Goal: Information Seeking & Learning: Learn about a topic

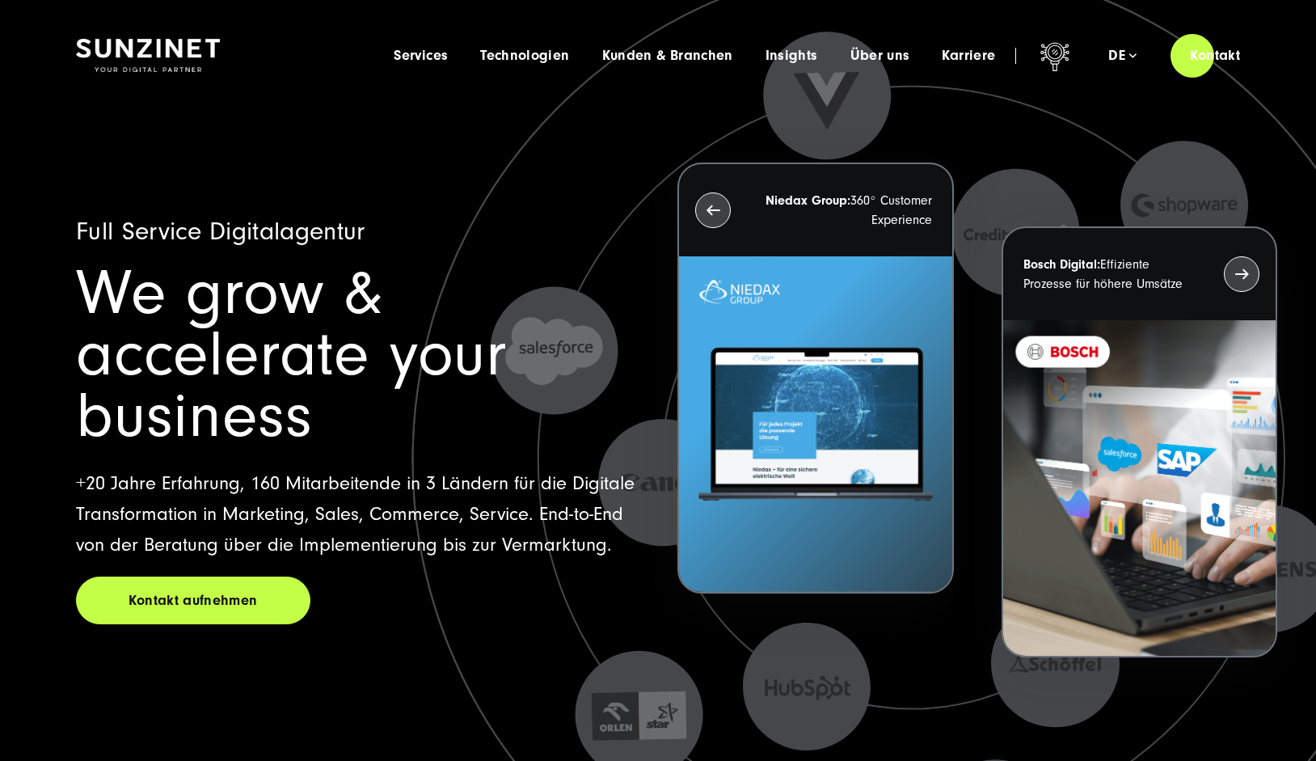
click at [412, 61] on span "Services" at bounding box center [421, 56] width 54 height 16
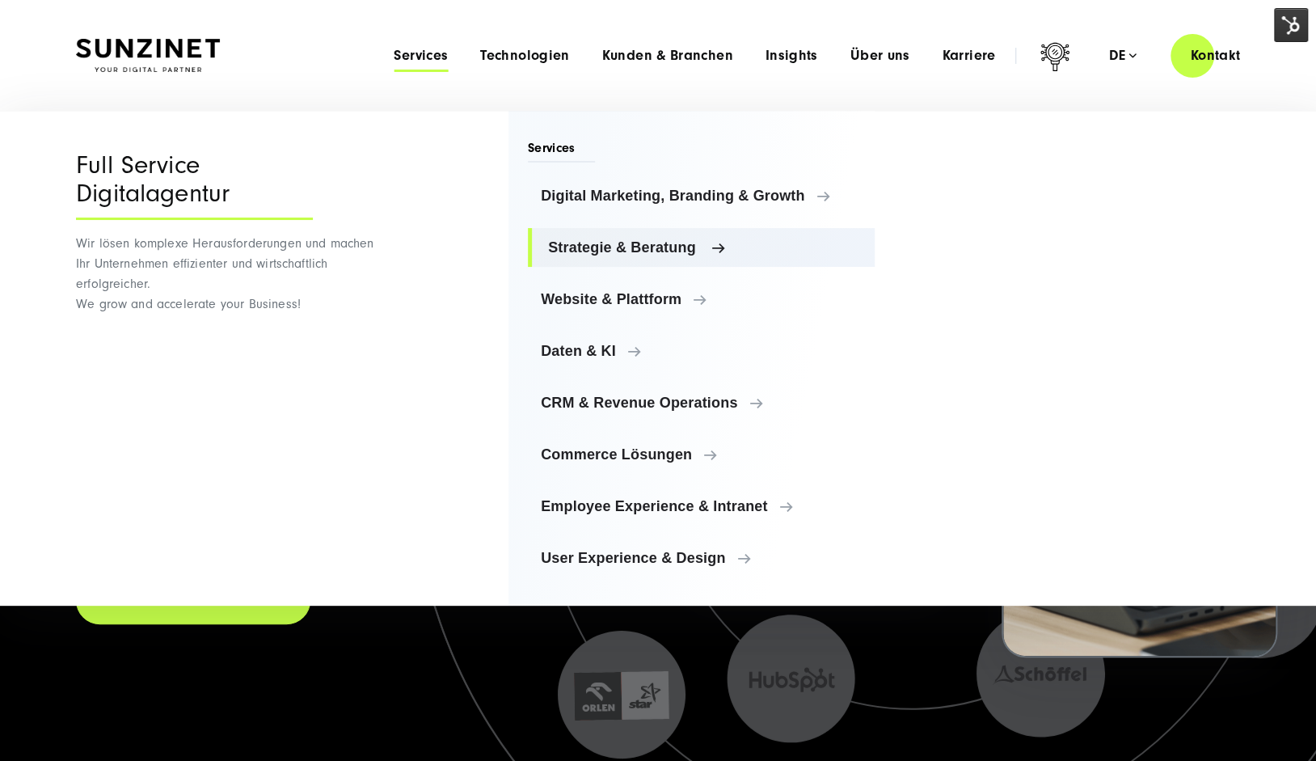
click at [625, 247] on span "Strategie & Beratung" at bounding box center [705, 247] width 314 height 16
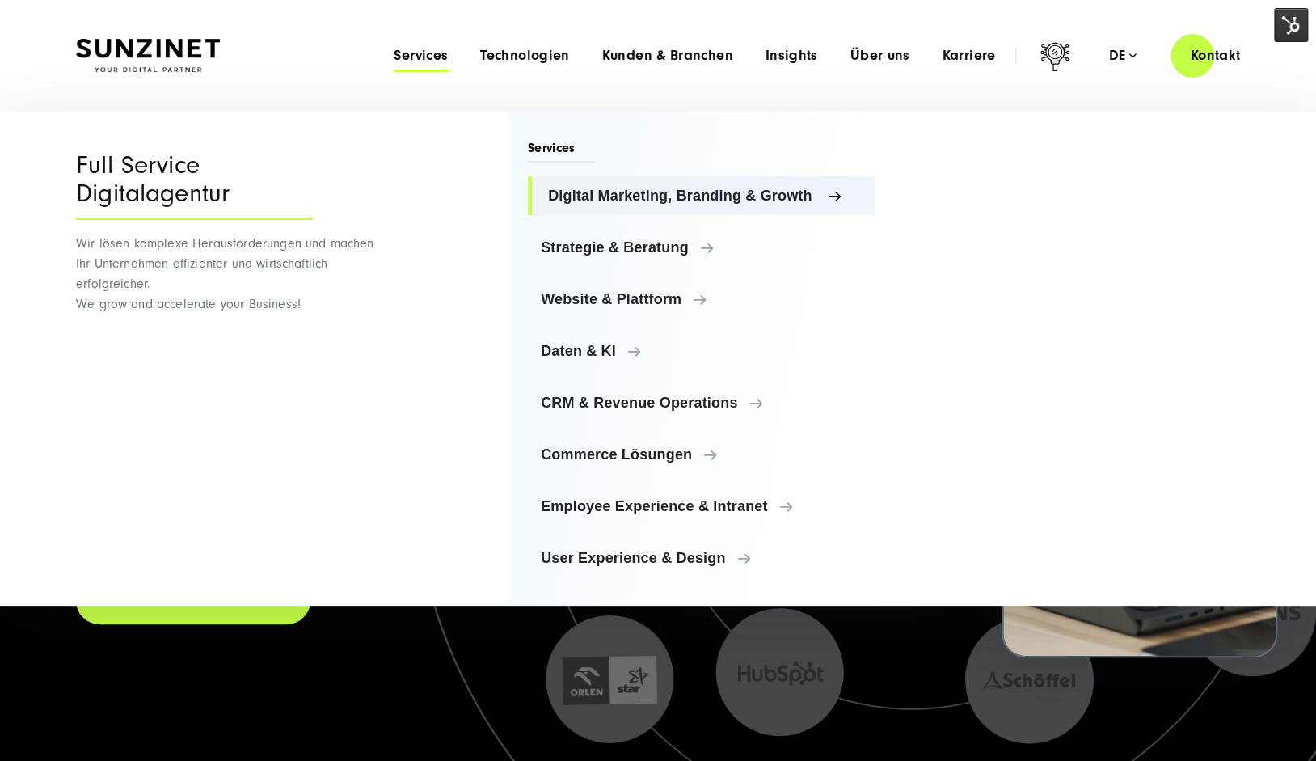
click at [651, 190] on span "Digital Marketing, Branding & Growth" at bounding box center [705, 196] width 314 height 16
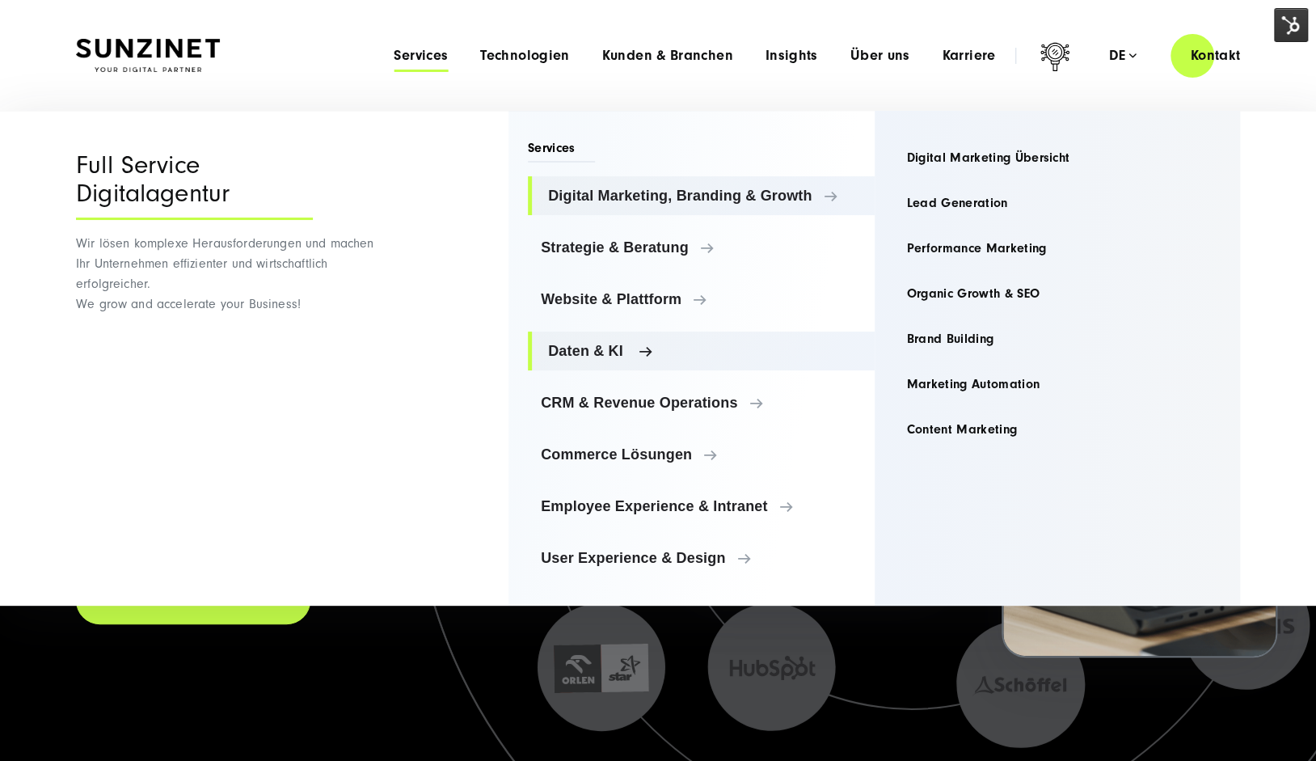
click at [615, 361] on link "Daten & KI" at bounding box center [701, 351] width 347 height 39
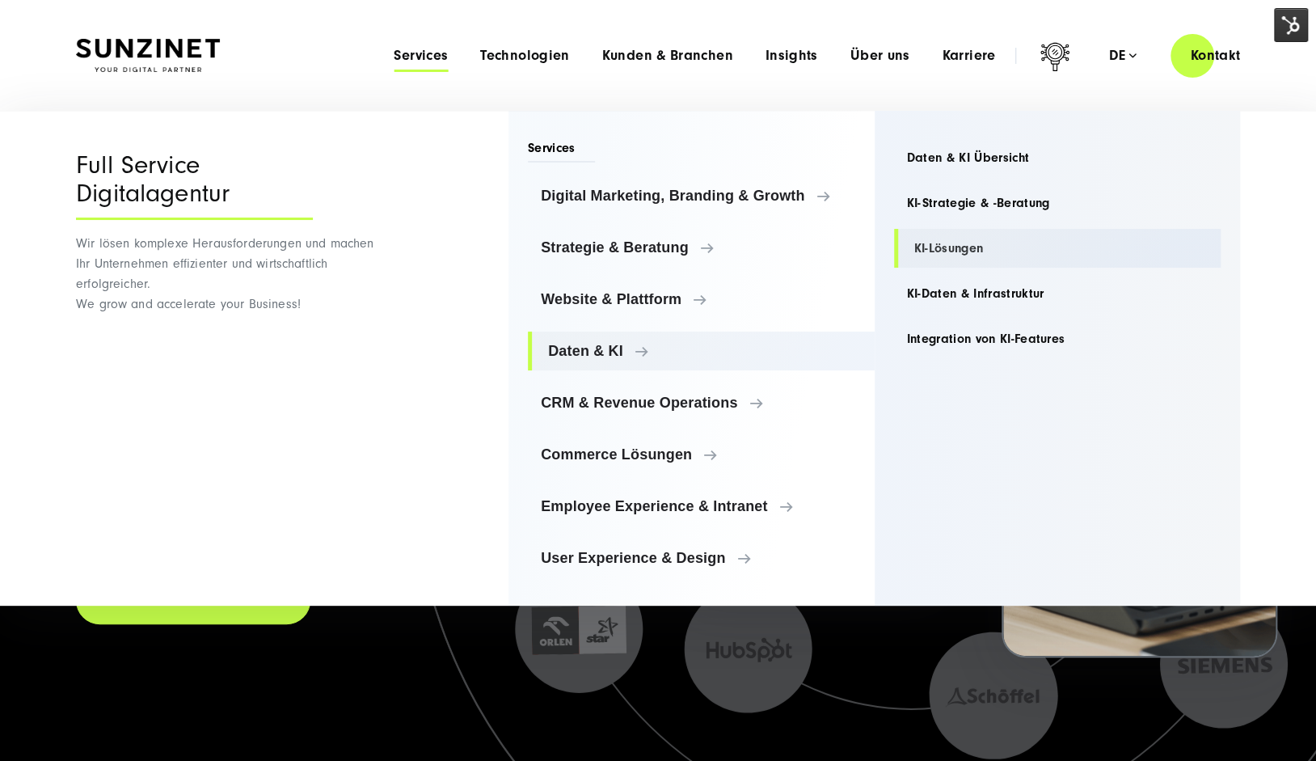
click at [978, 251] on link "KI-Lösungen" at bounding box center [1057, 248] width 327 height 39
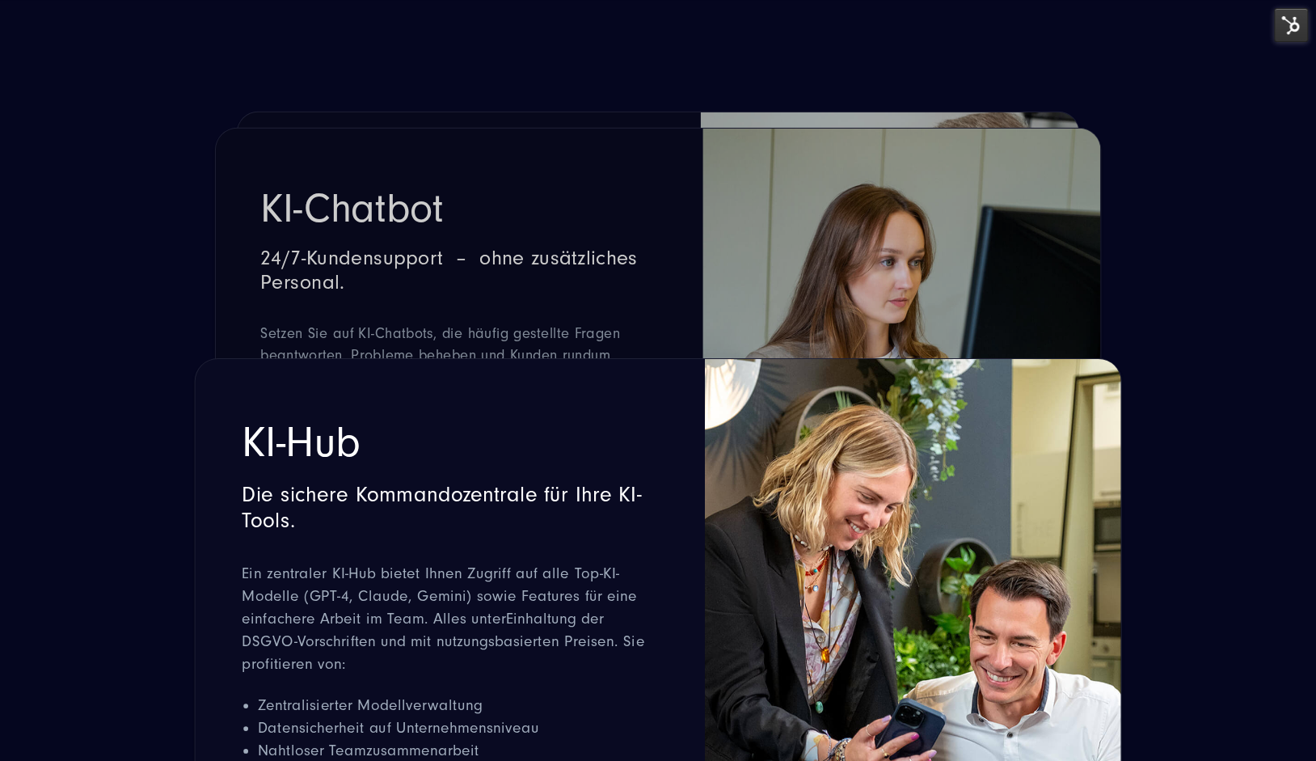
scroll to position [3235, 0]
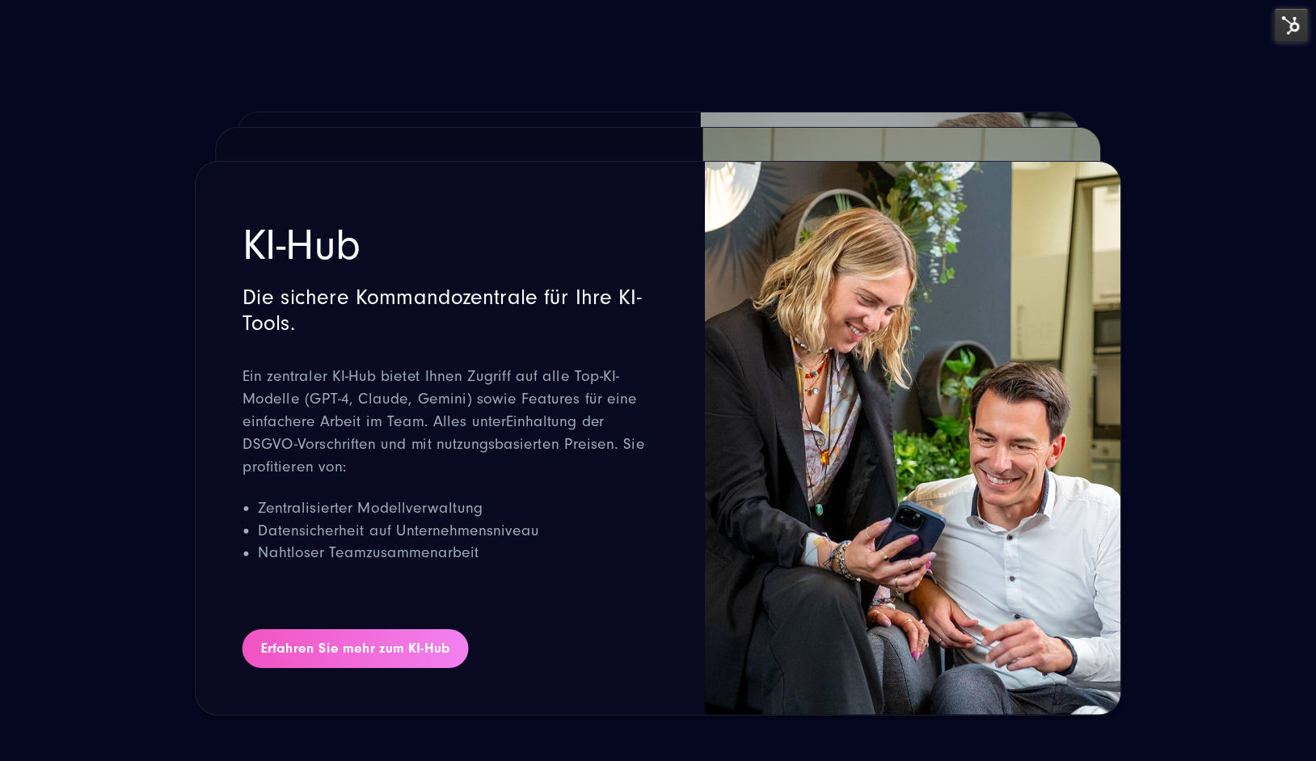
click at [422, 636] on link "Erfahren Sie mehr zum KI-Hub" at bounding box center [356, 648] width 226 height 39
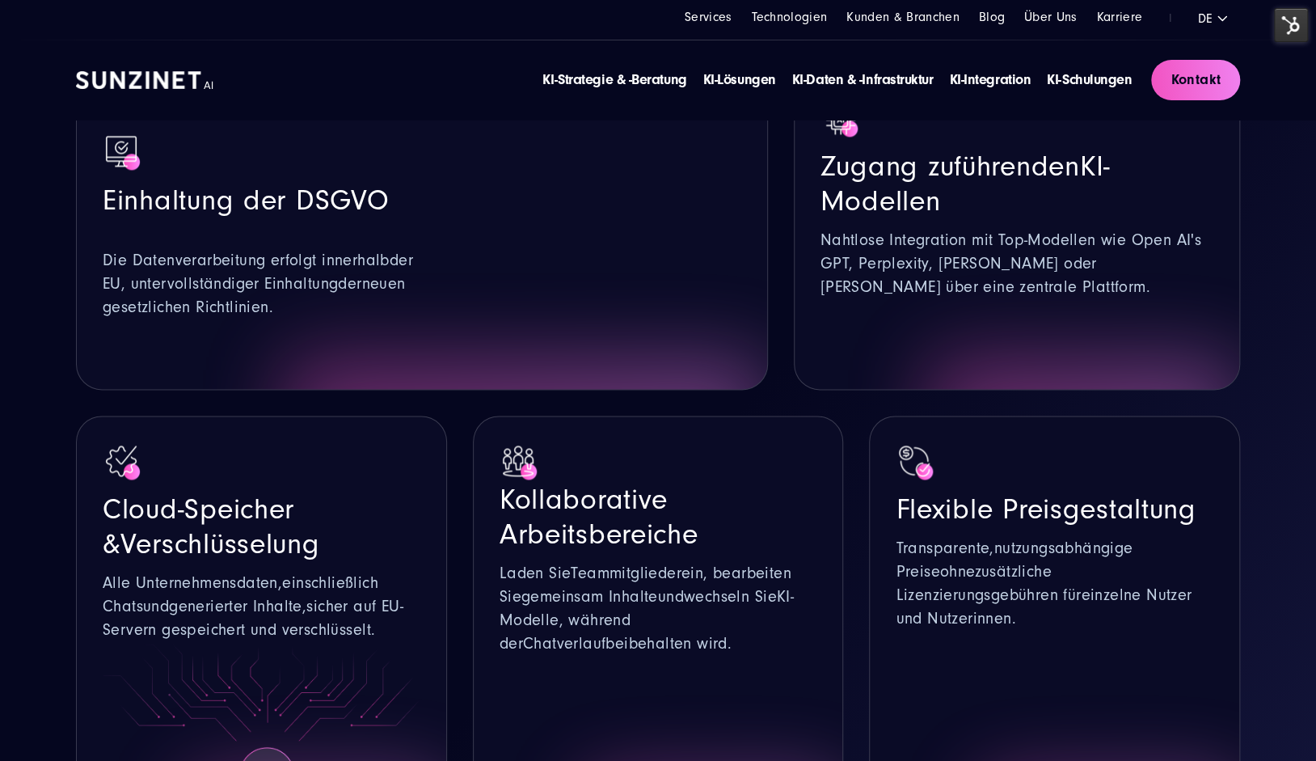
scroll to position [514, 0]
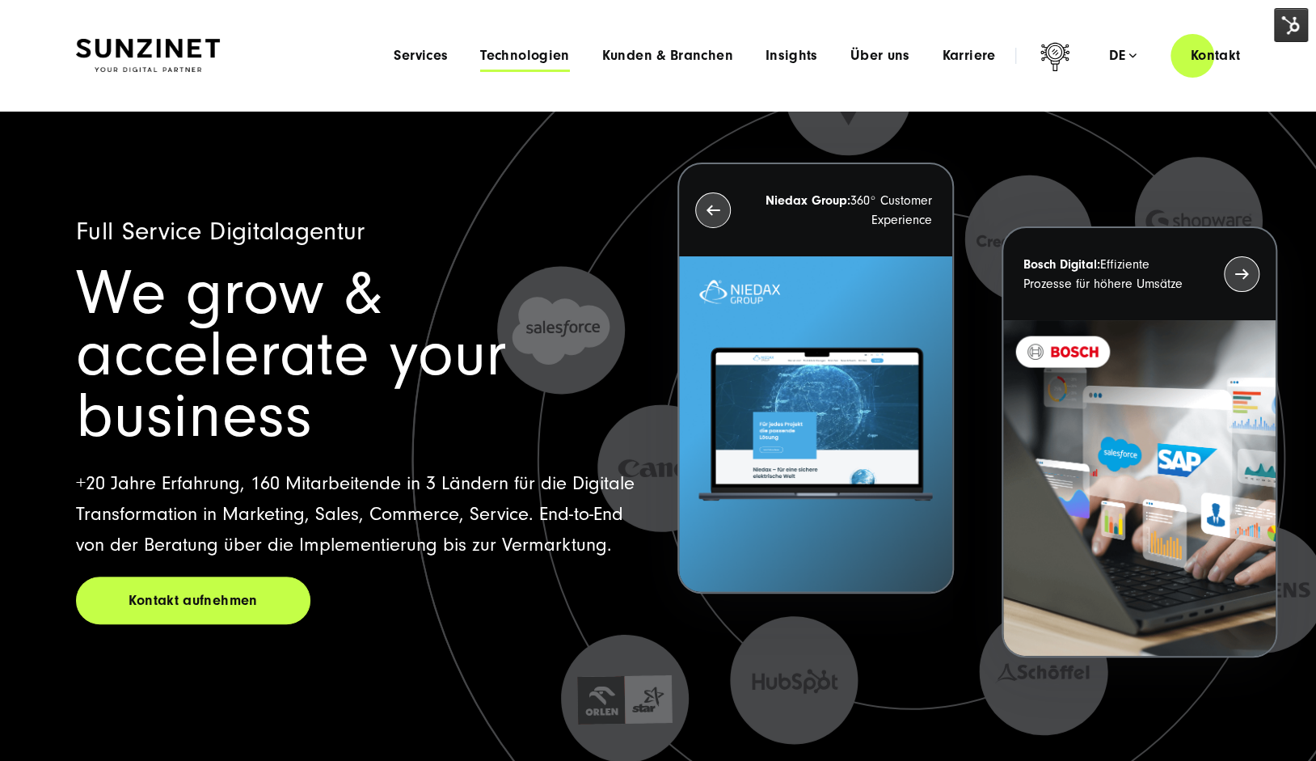
click at [546, 53] on span "Technologien" at bounding box center [524, 56] width 89 height 16
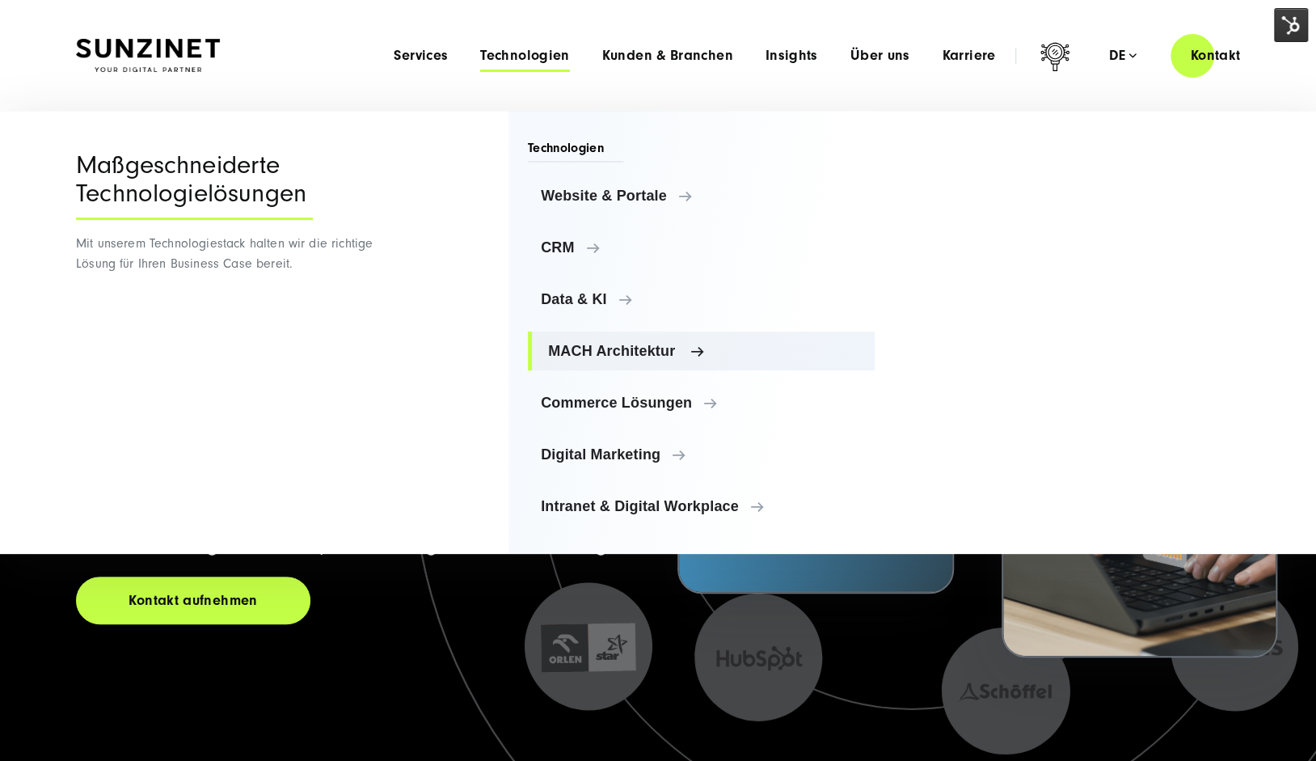
click at [621, 361] on link "MACH Architektur" at bounding box center [701, 351] width 347 height 39
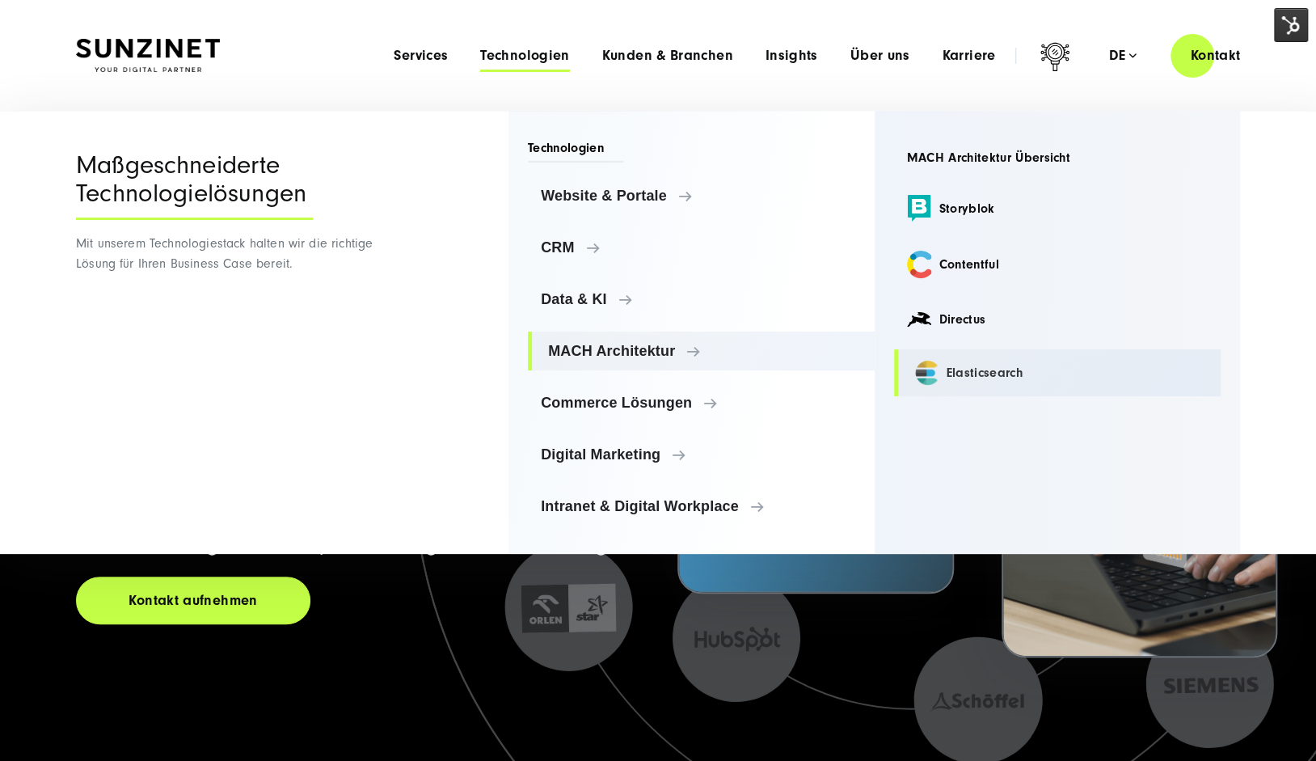
click at [991, 378] on link "Elasticsearch" at bounding box center [1057, 372] width 327 height 47
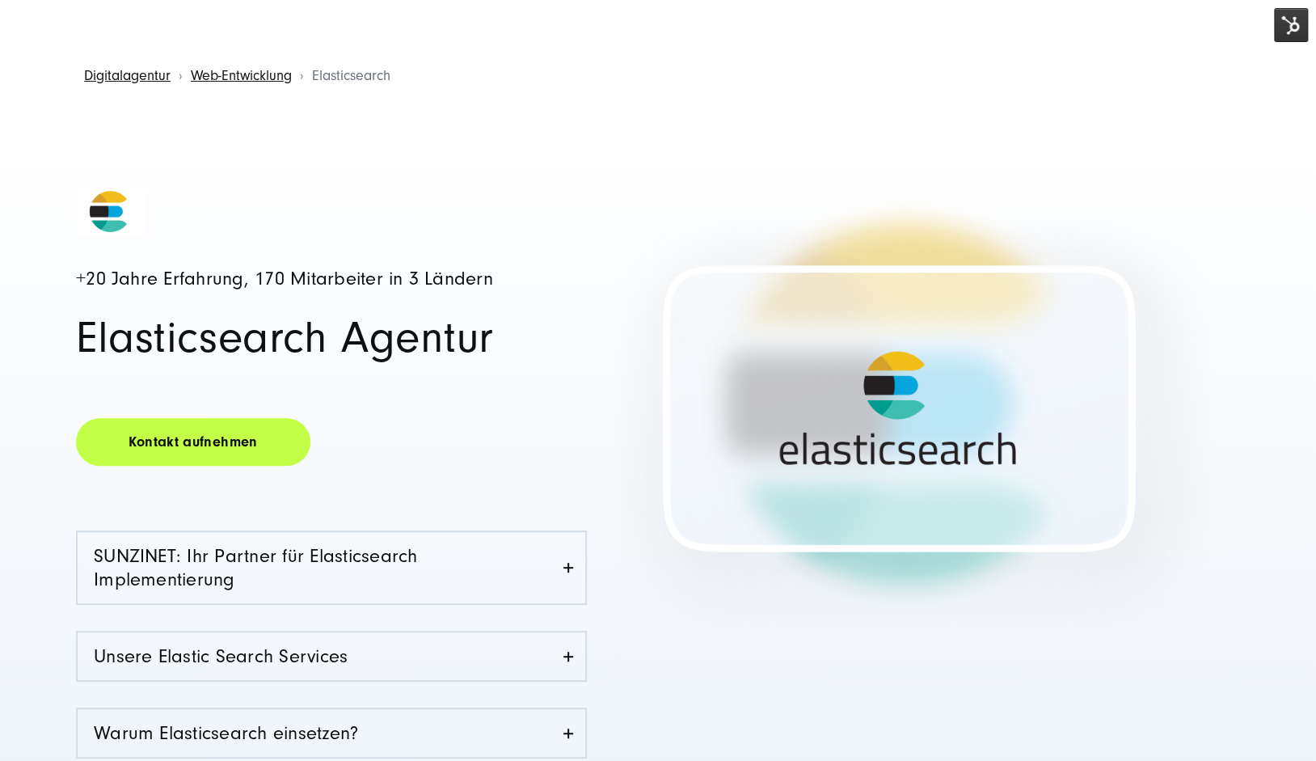
scroll to position [294, 0]
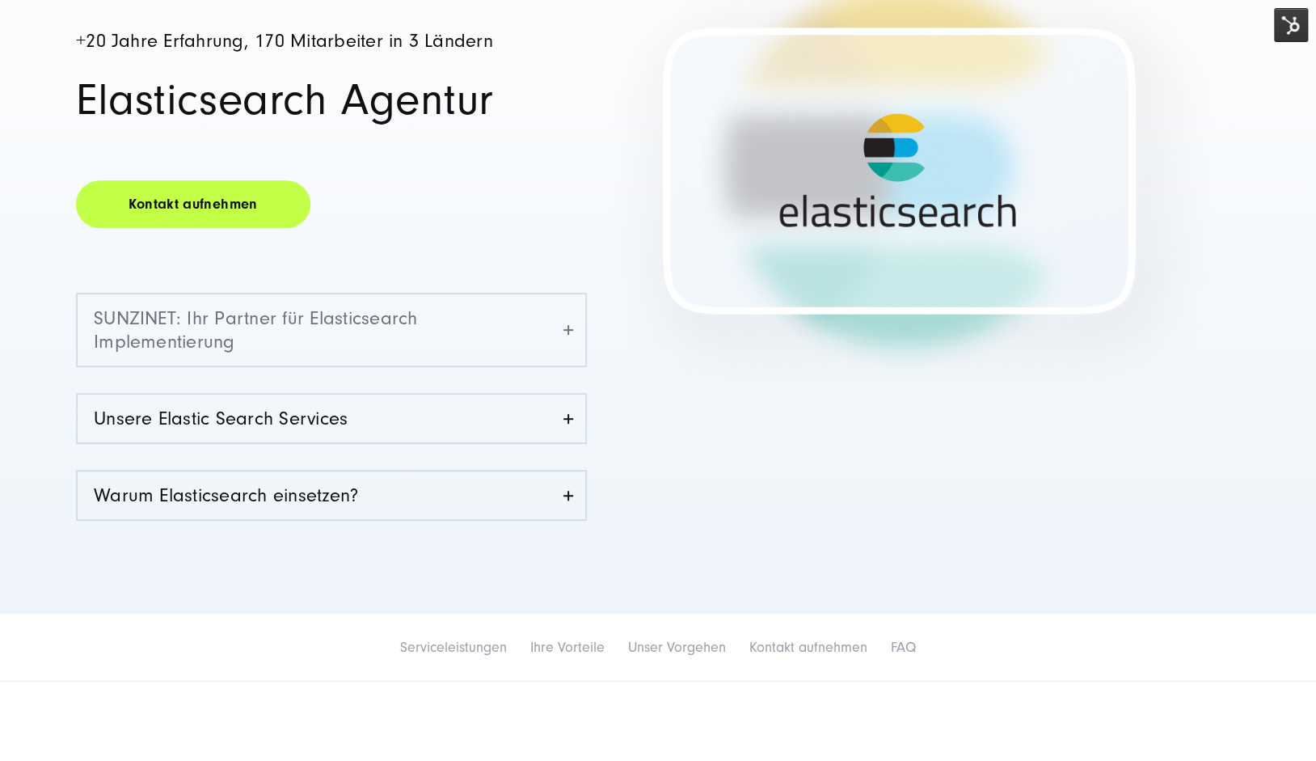
click at [528, 298] on link "SUNZINET: Ihr Partner für Elasticsearch Implementierung" at bounding box center [332, 329] width 508 height 71
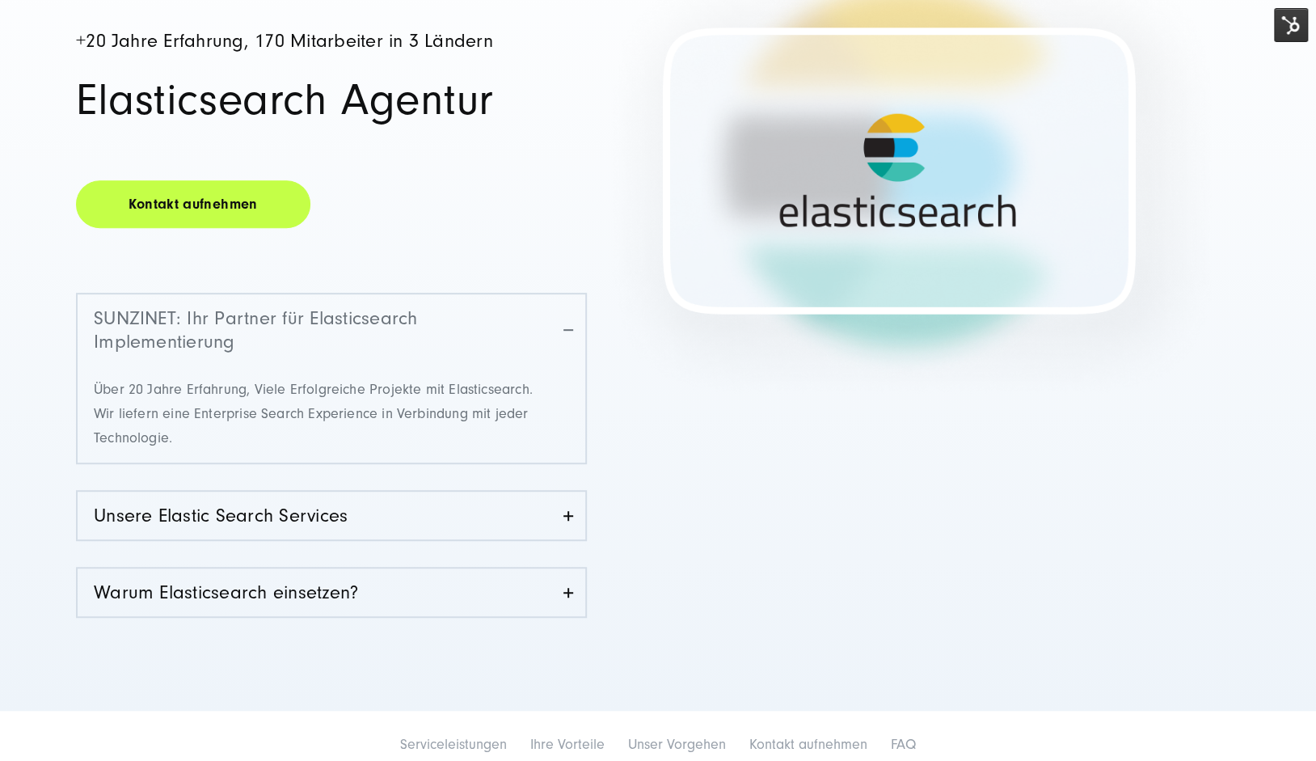
click at [528, 301] on link "SUNZINET: Ihr Partner für Elasticsearch Implementierung" at bounding box center [332, 329] width 508 height 71
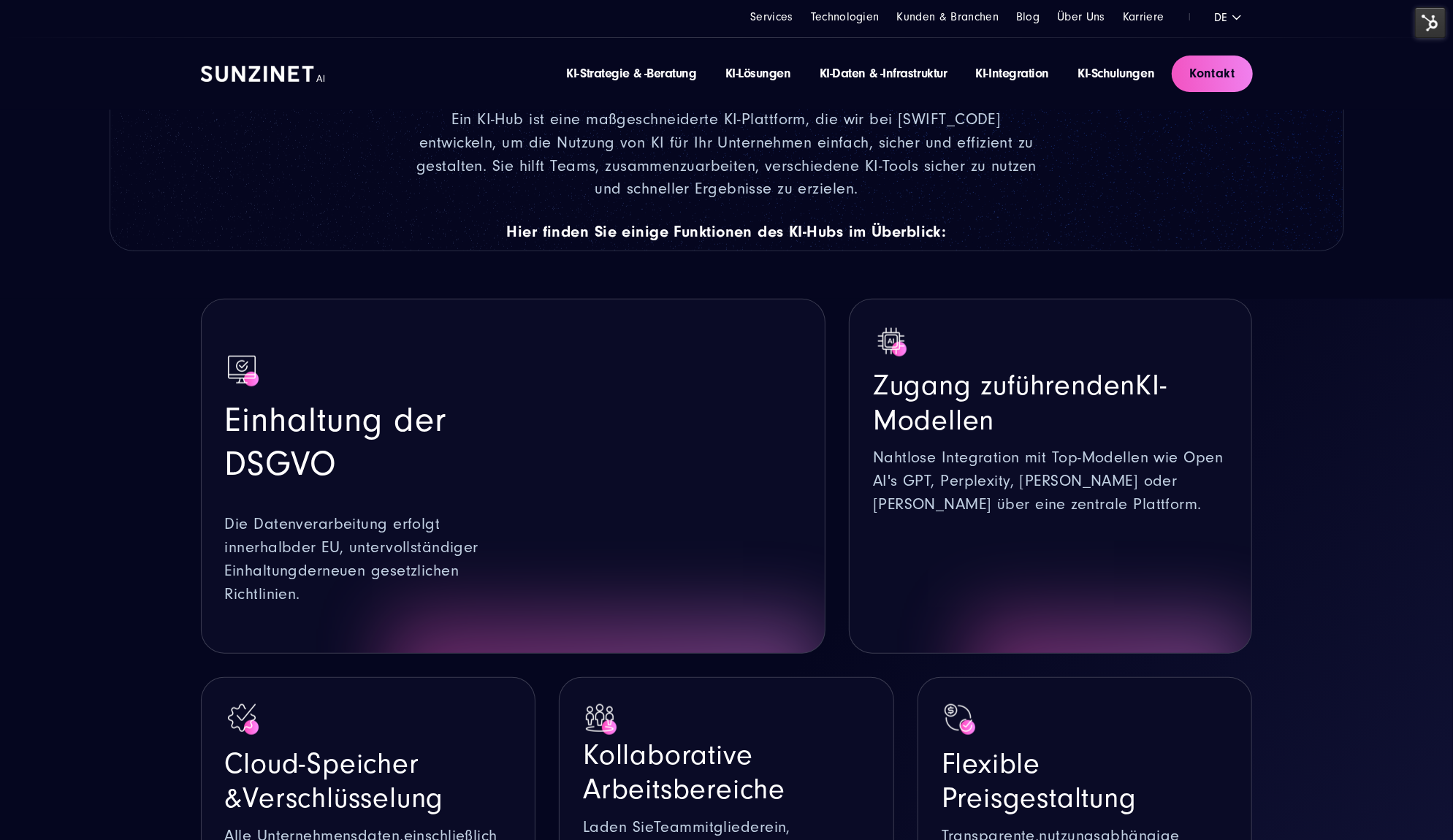
scroll to position [797, 0]
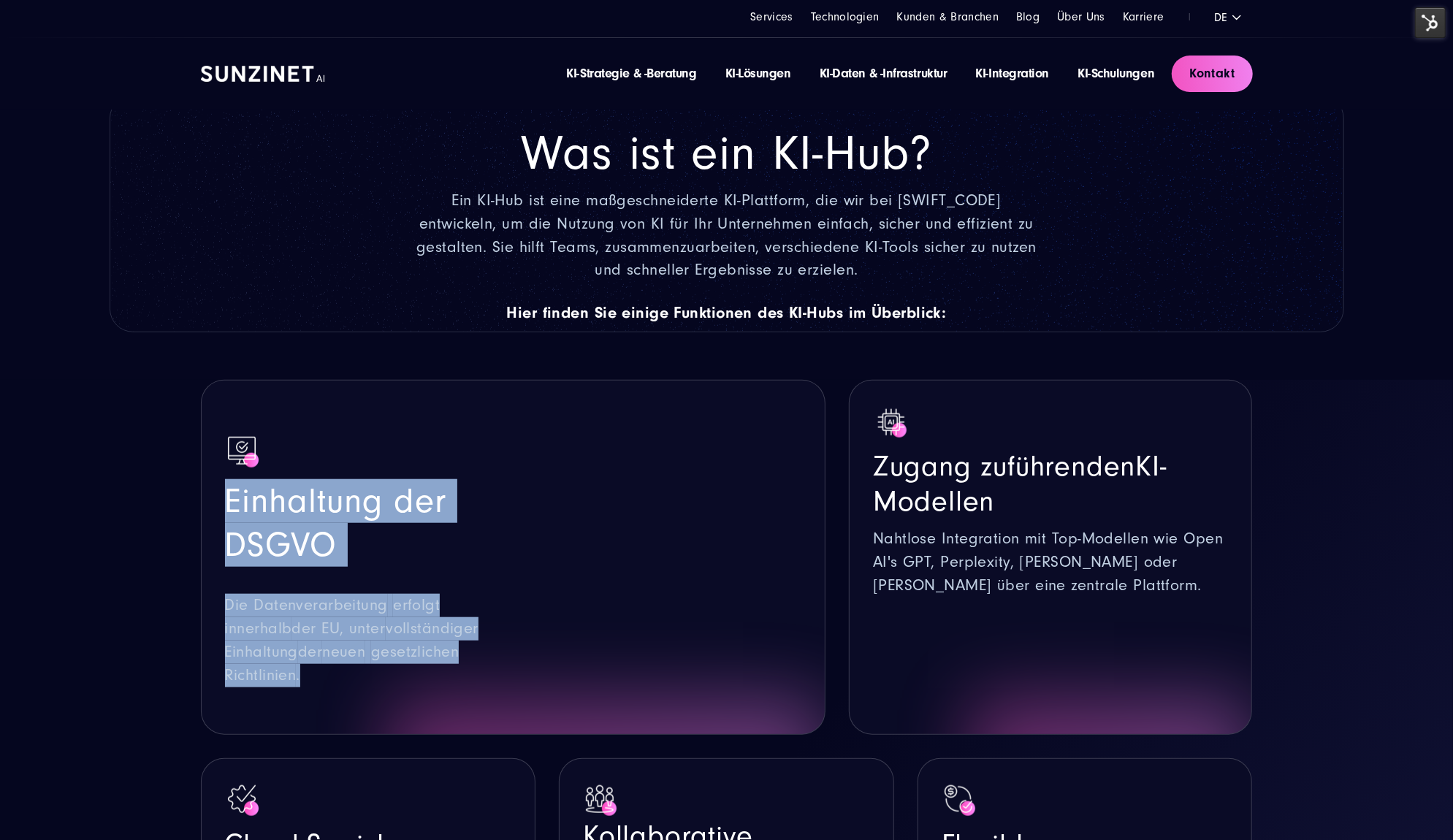
drag, startPoint x: 499, startPoint y: 657, endPoint x: 189, endPoint y: 483, distance: 355.5
click at [189, 483] on div "Zugang zu führenden KI-Modellen Nahtlose Integration mit Top-Modellen wie Open …" at bounding box center [726, 770] width 1111 height 780
copy div "Einhaltung der DSGVO Die Datenverarbeitung erfolgt innerhalb der EU, unter voll…"
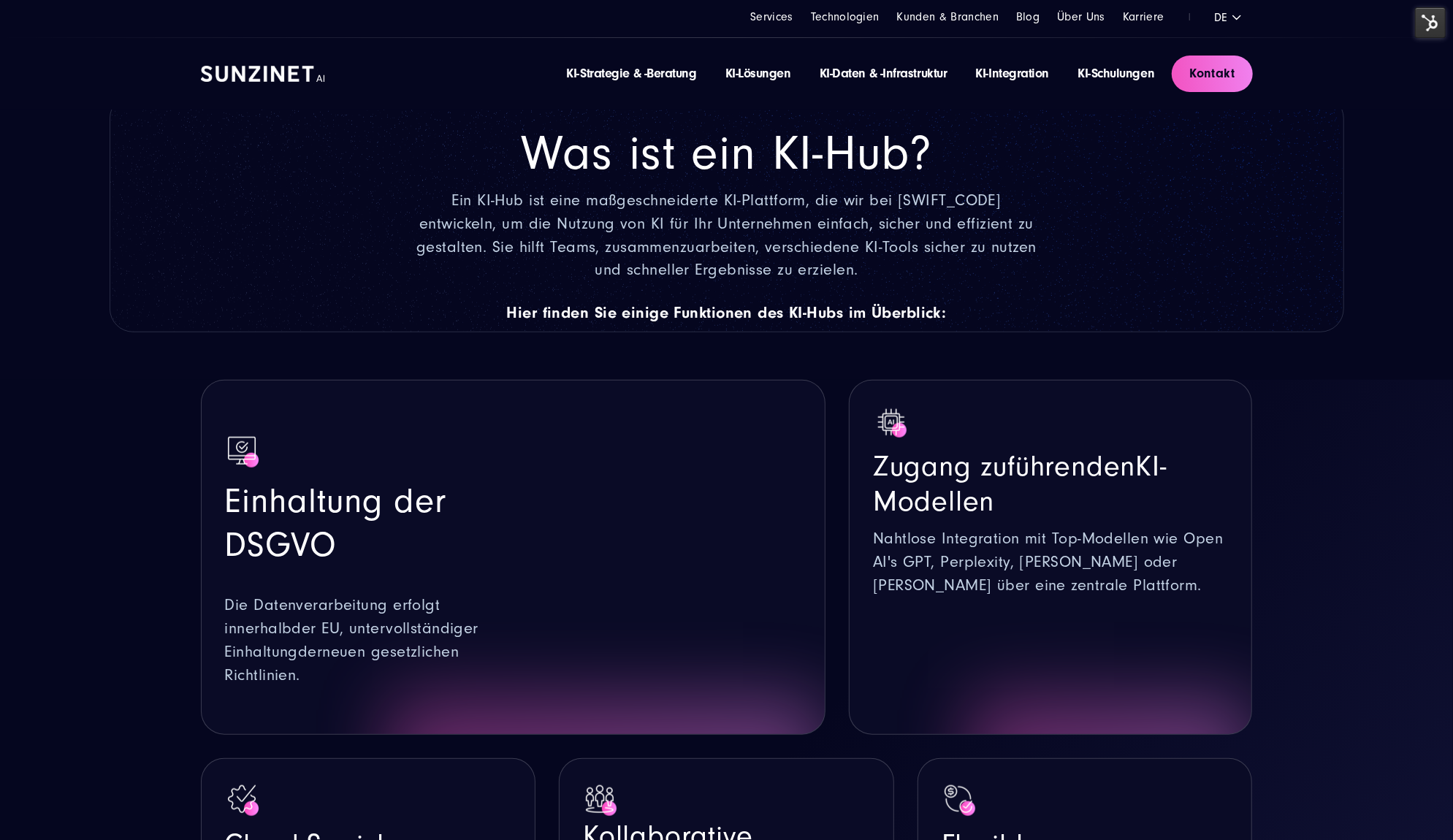
click at [688, 247] on span "Ein KI-Hub ist eine maßgeschneiderte KI-Plattform, die wir bei SUNZINET entwick…" at bounding box center [726, 236] width 621 height 89
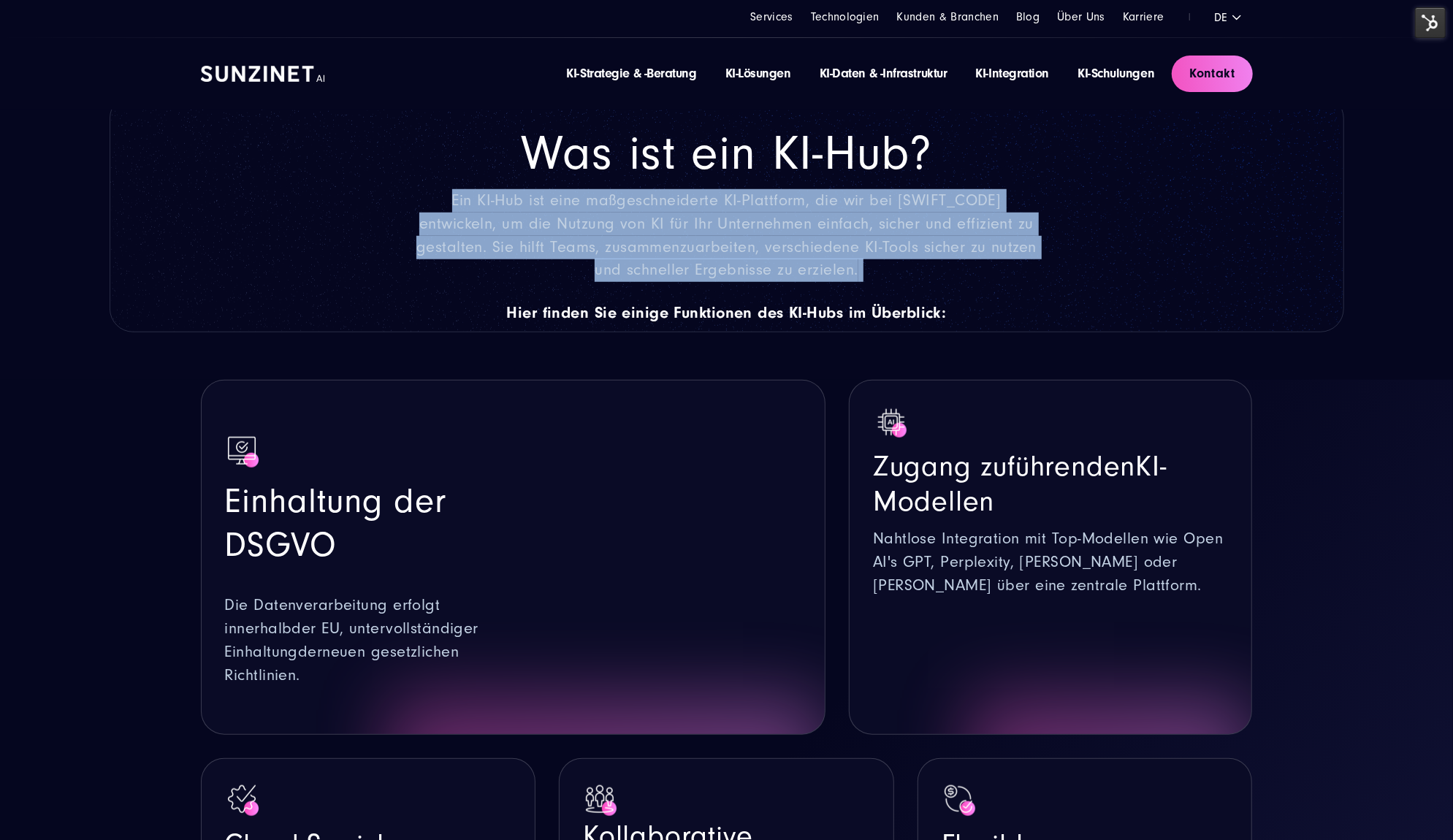
click at [688, 247] on span "Ein KI-Hub ist eine maßgeschneiderte KI-Plattform, die wir bei SUNZINET entwick…" at bounding box center [726, 236] width 621 height 89
copy div "Ein KI-Hub ist eine maßgeschneiderte KI-Plattform, die wir bei SUNZINET entwick…"
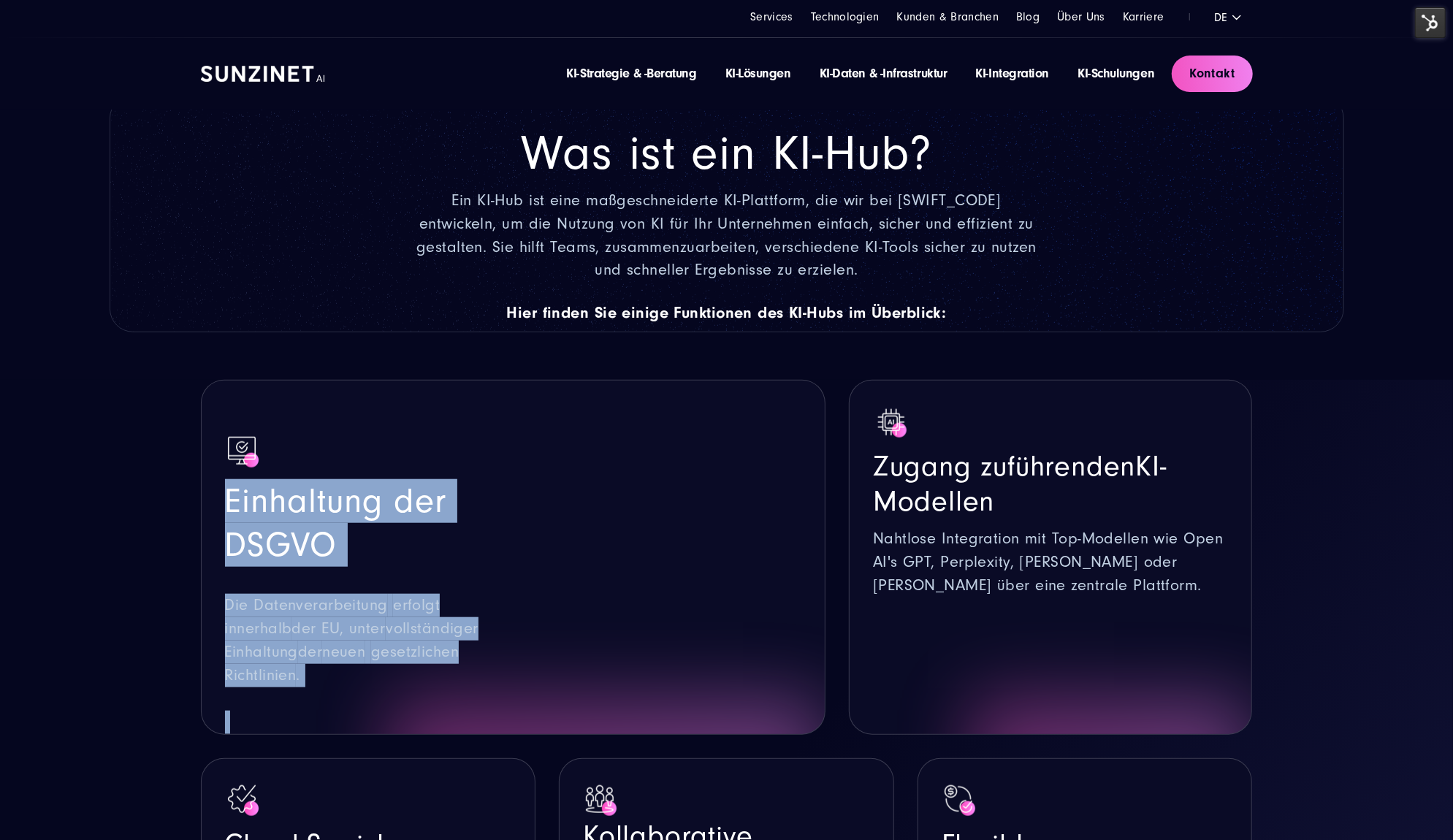
drag, startPoint x: 486, startPoint y: 671, endPoint x: 192, endPoint y: 489, distance: 345.8
click at [192, 489] on div "Zugang zu führenden KI-Modellen Nahtlose Integration mit Top-Modellen wie Open …" at bounding box center [726, 770] width 1111 height 780
copy div "Einhaltung der DSGVO Die Datenverarbeitung erfolgt innerhalb der EU, unter voll…"
click at [410, 490] on span "Einhaltung der DSGVO" at bounding box center [335, 523] width 221 height 83
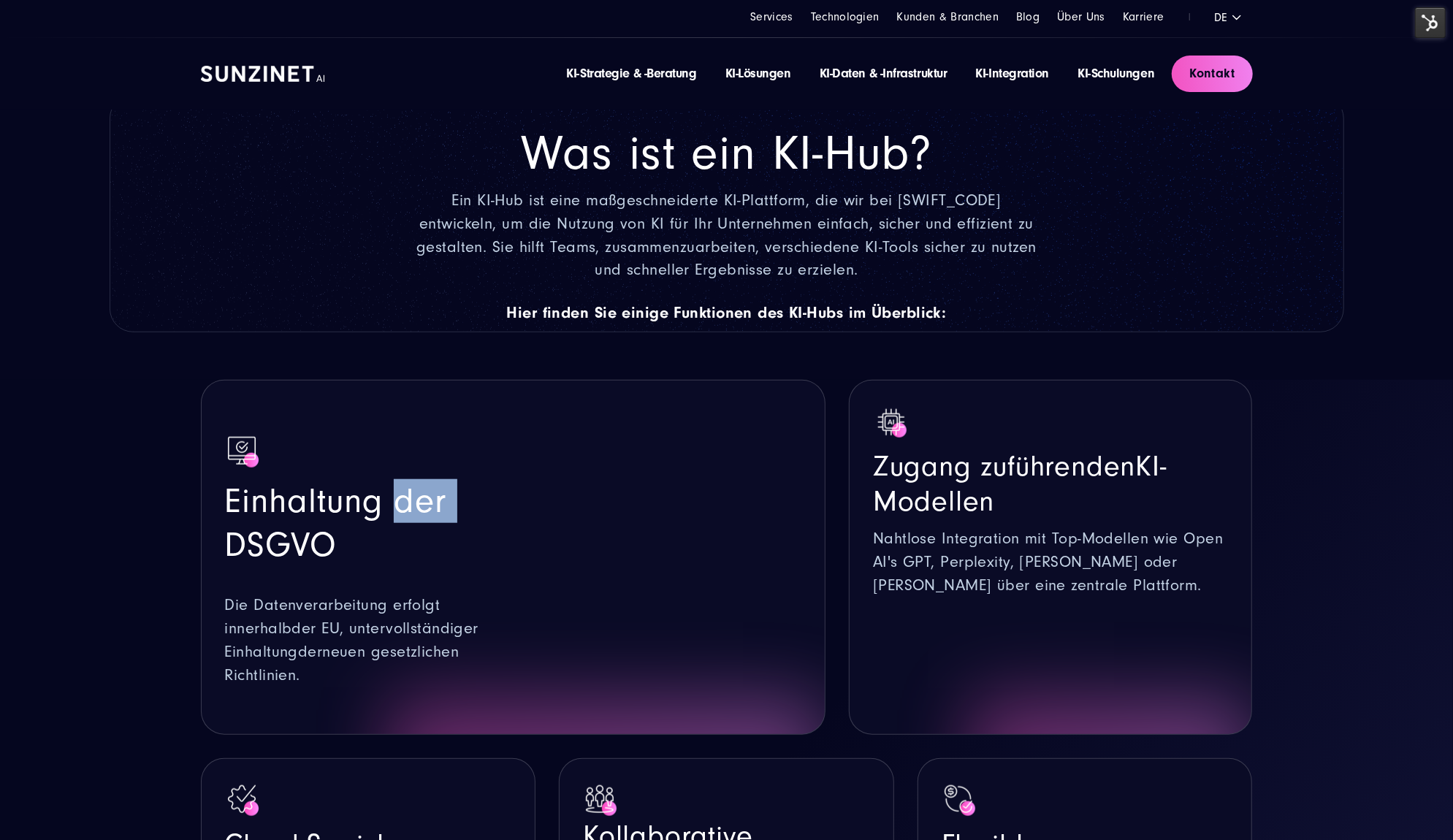
click at [410, 490] on span "Einhaltung der DSGVO" at bounding box center [335, 523] width 221 height 83
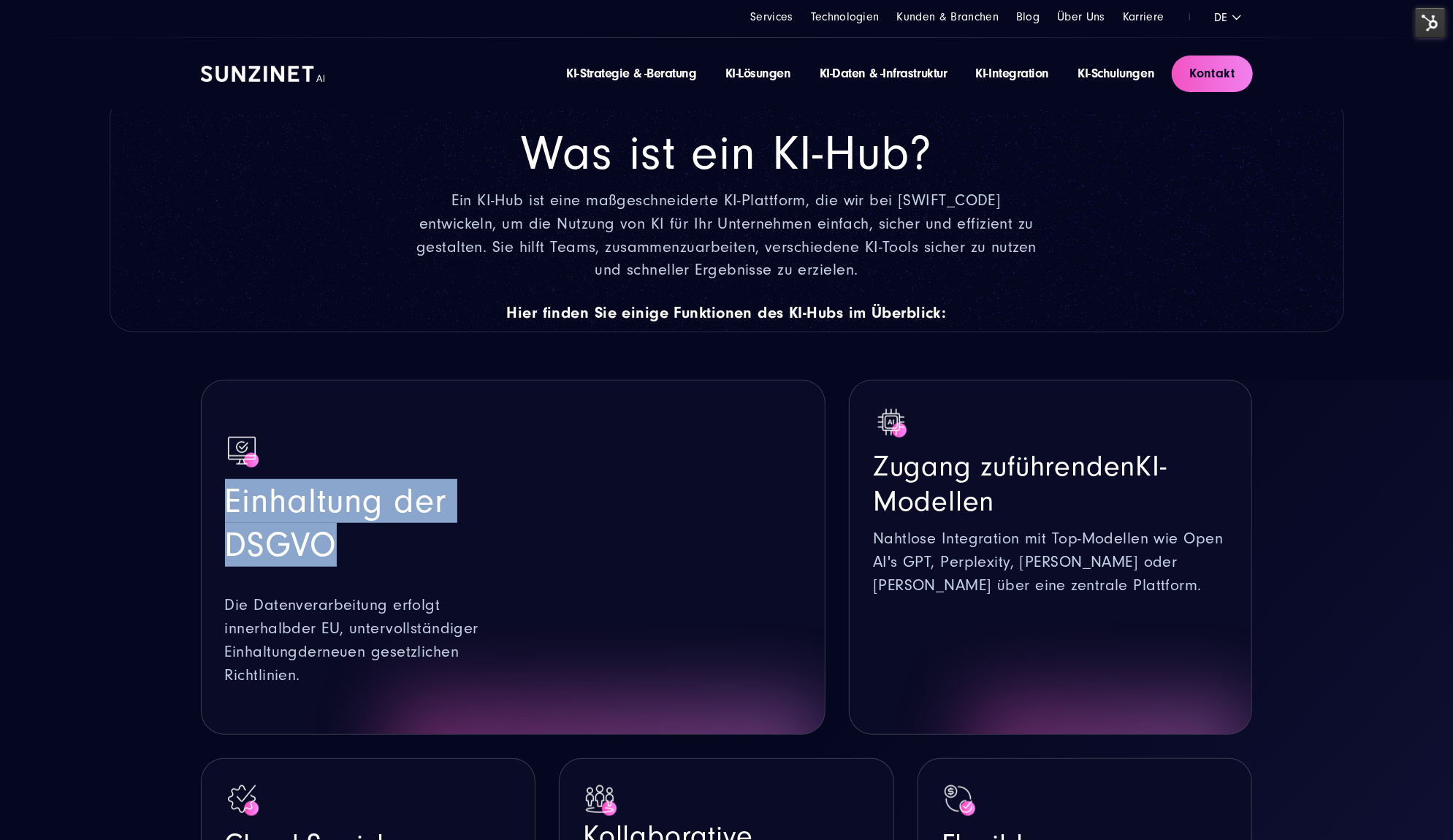
click at [410, 490] on span "Einhaltung der DSGVO" at bounding box center [335, 523] width 221 height 83
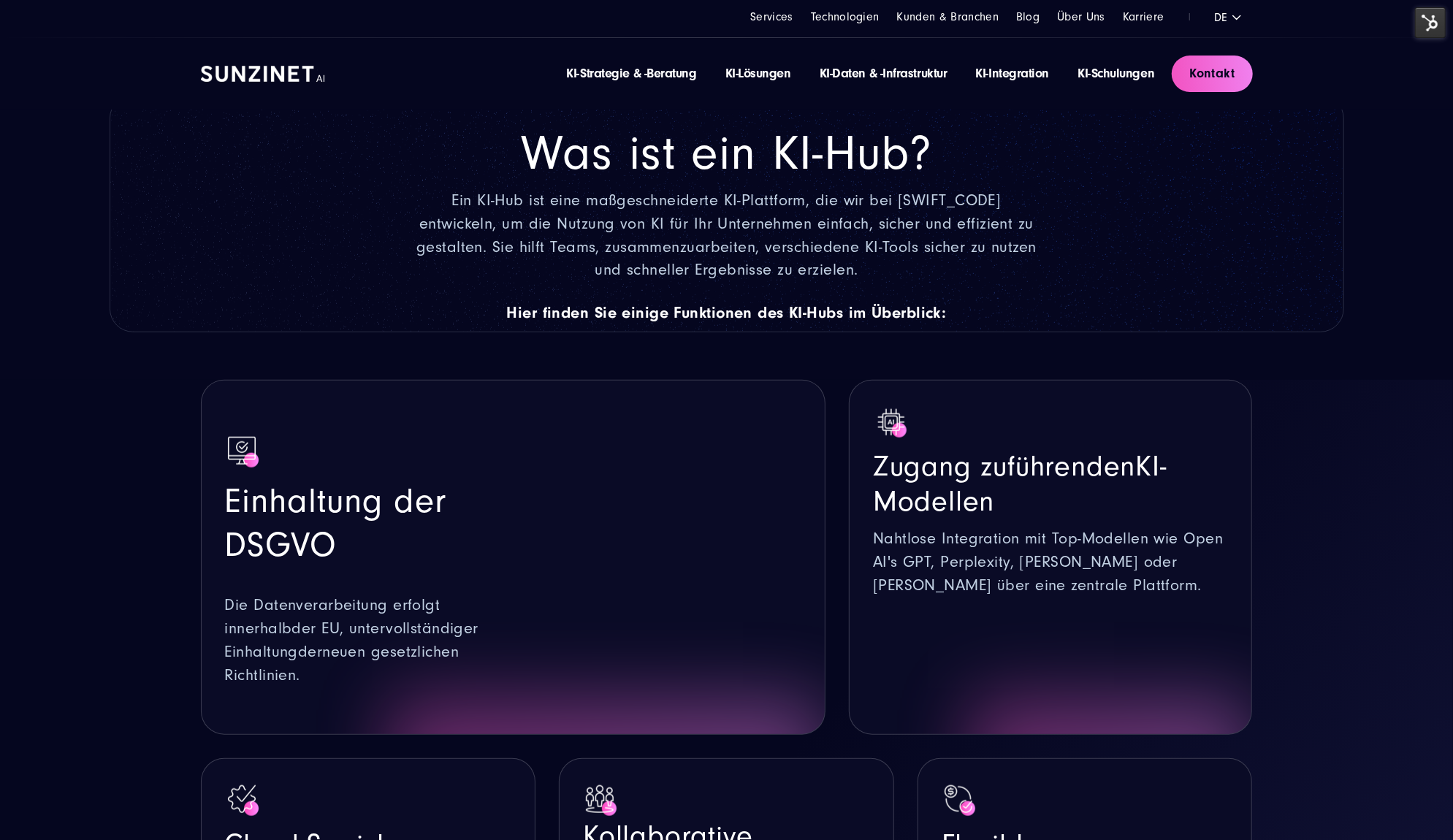
click at [390, 635] on span "vollständiger" at bounding box center [432, 629] width 93 height 18
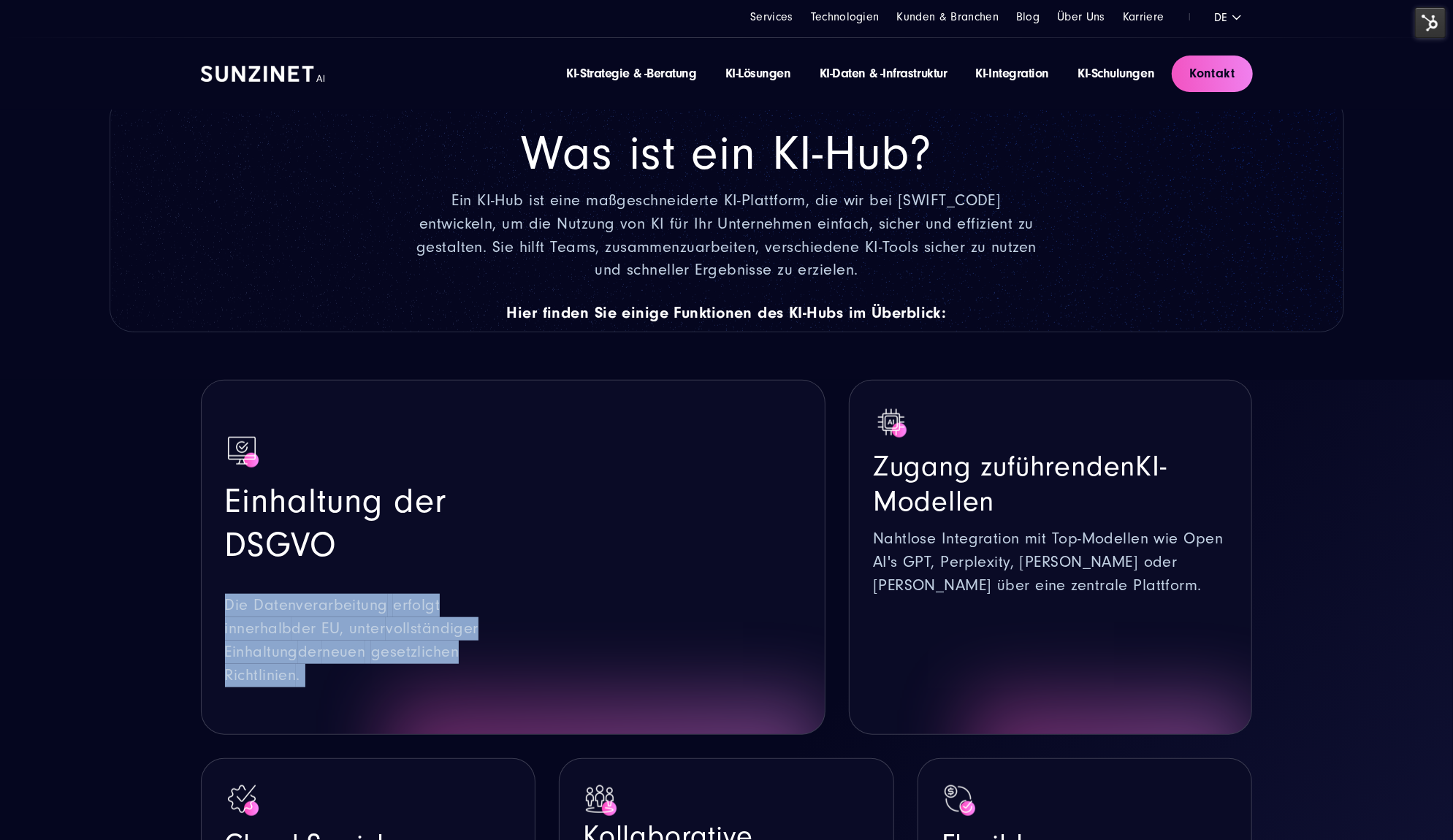
click at [390, 635] on span "vollständiger" at bounding box center [432, 629] width 93 height 18
copy div "Die Datenverarbeitung erfolgt innerhalb der EU, unter vollständiger Einhaltung …"
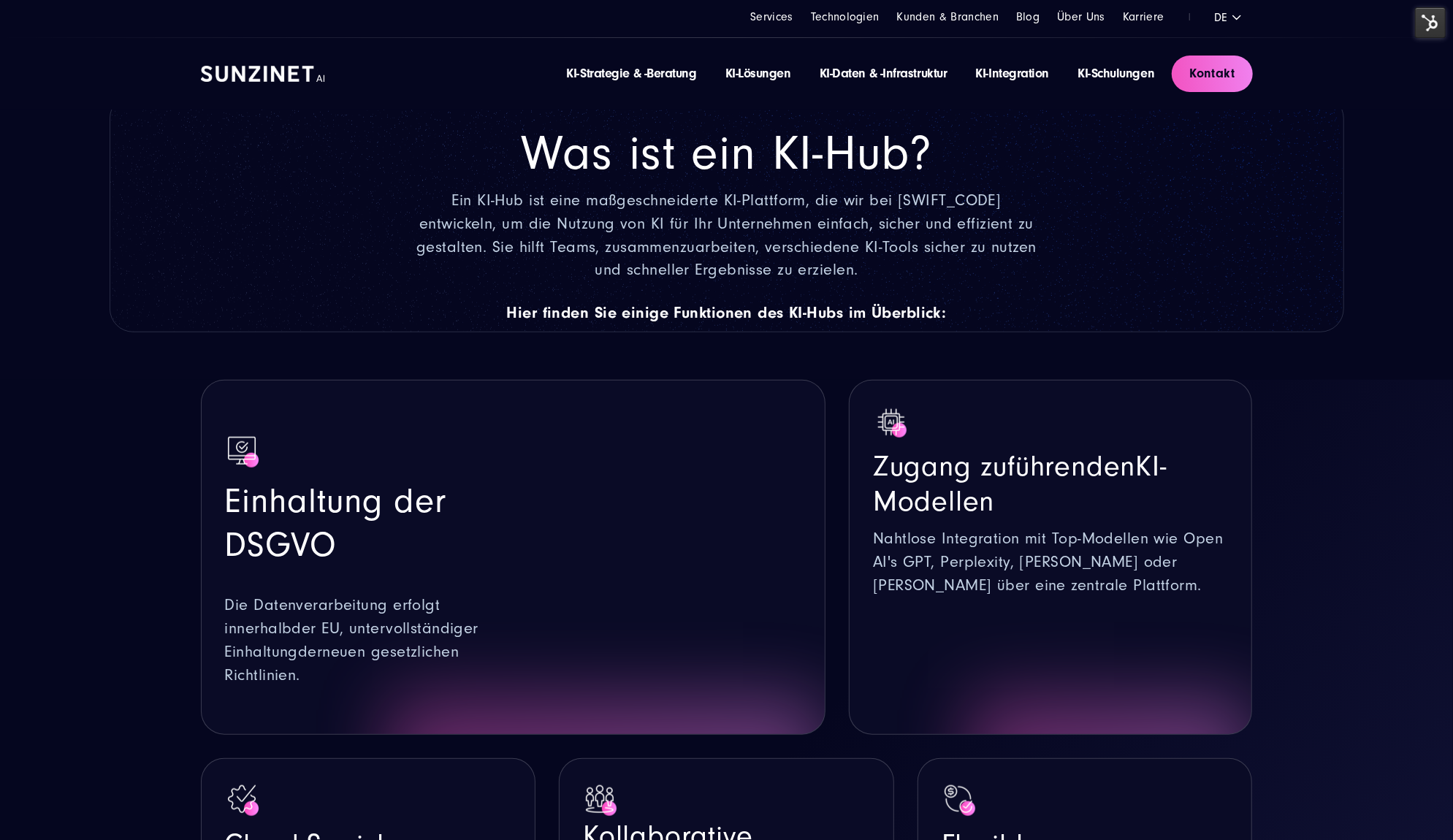
click at [1040, 550] on p "Nahtlose Integration mit Top-Modellen wie Open AI's GPT, Perplexity, Claude ode…" at bounding box center [1050, 563] width 355 height 70
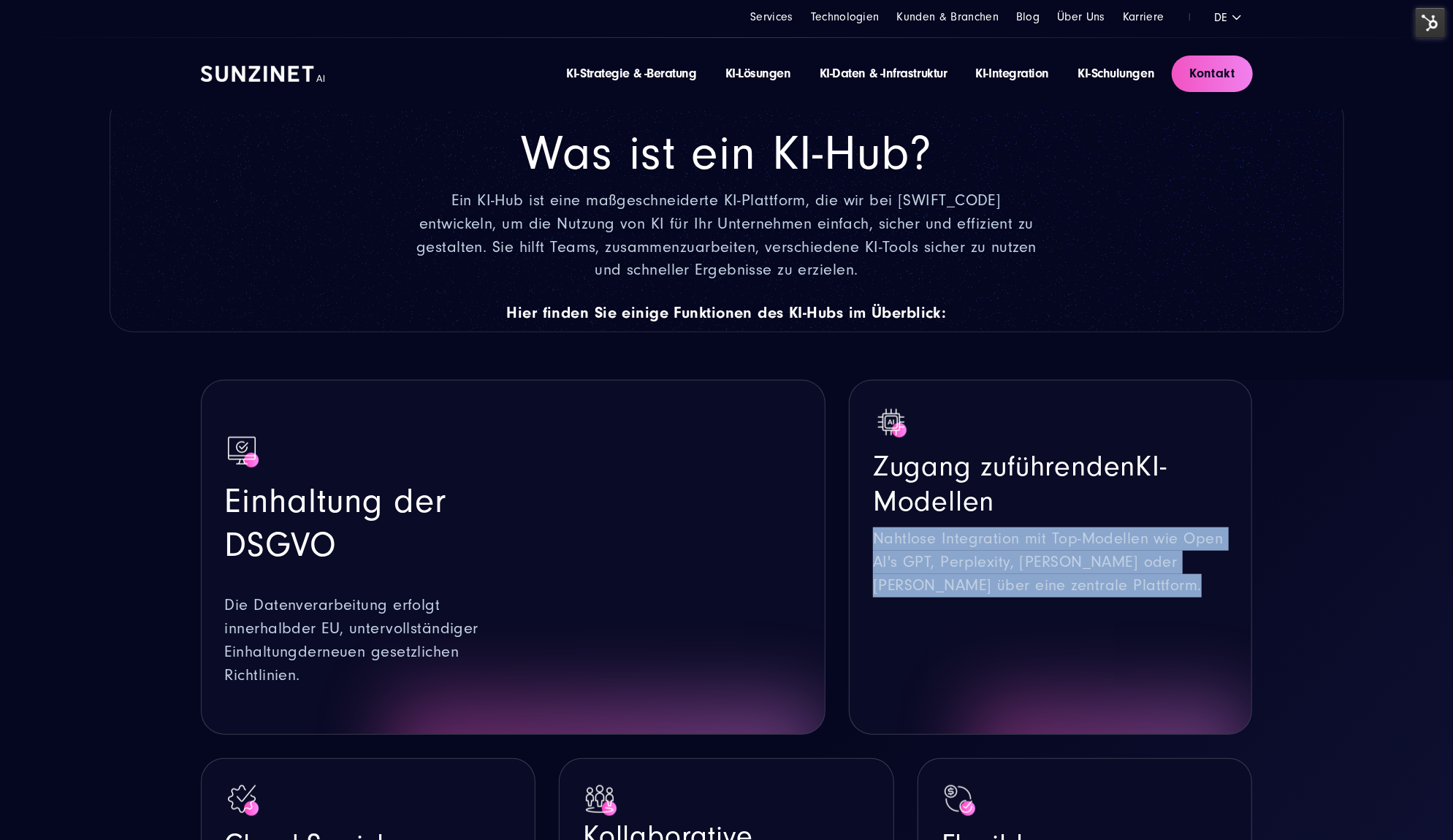
click at [1040, 550] on p "Nahtlose Integration mit Top-Modellen wie Open AI's GPT, Perplexity, Claude ode…" at bounding box center [1050, 563] width 355 height 70
copy div "Nahtlose Integration mit Top-Modellen wie Open AI's GPT, Perplexity, Claude ode…"
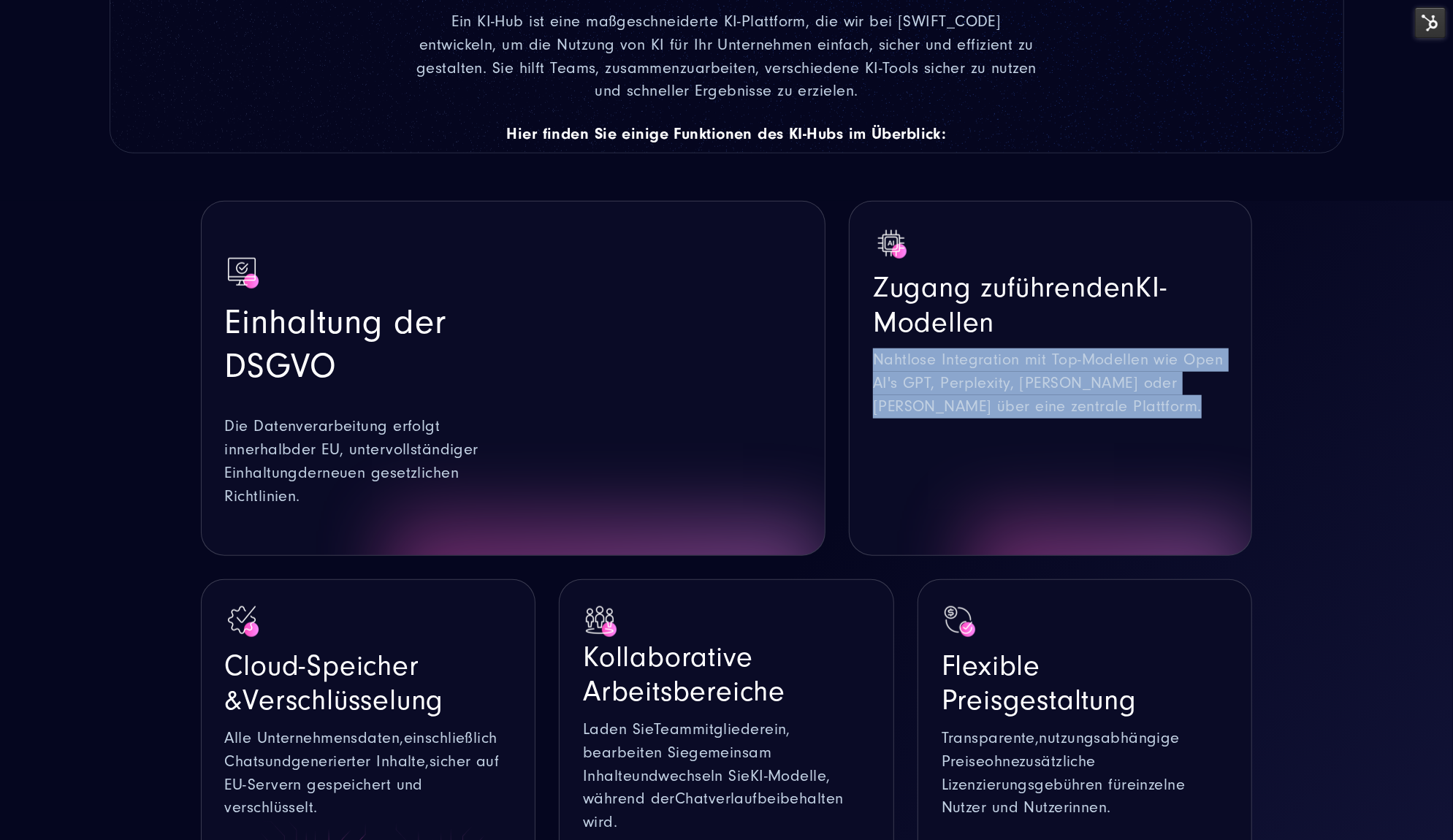
scroll to position [1284, 0]
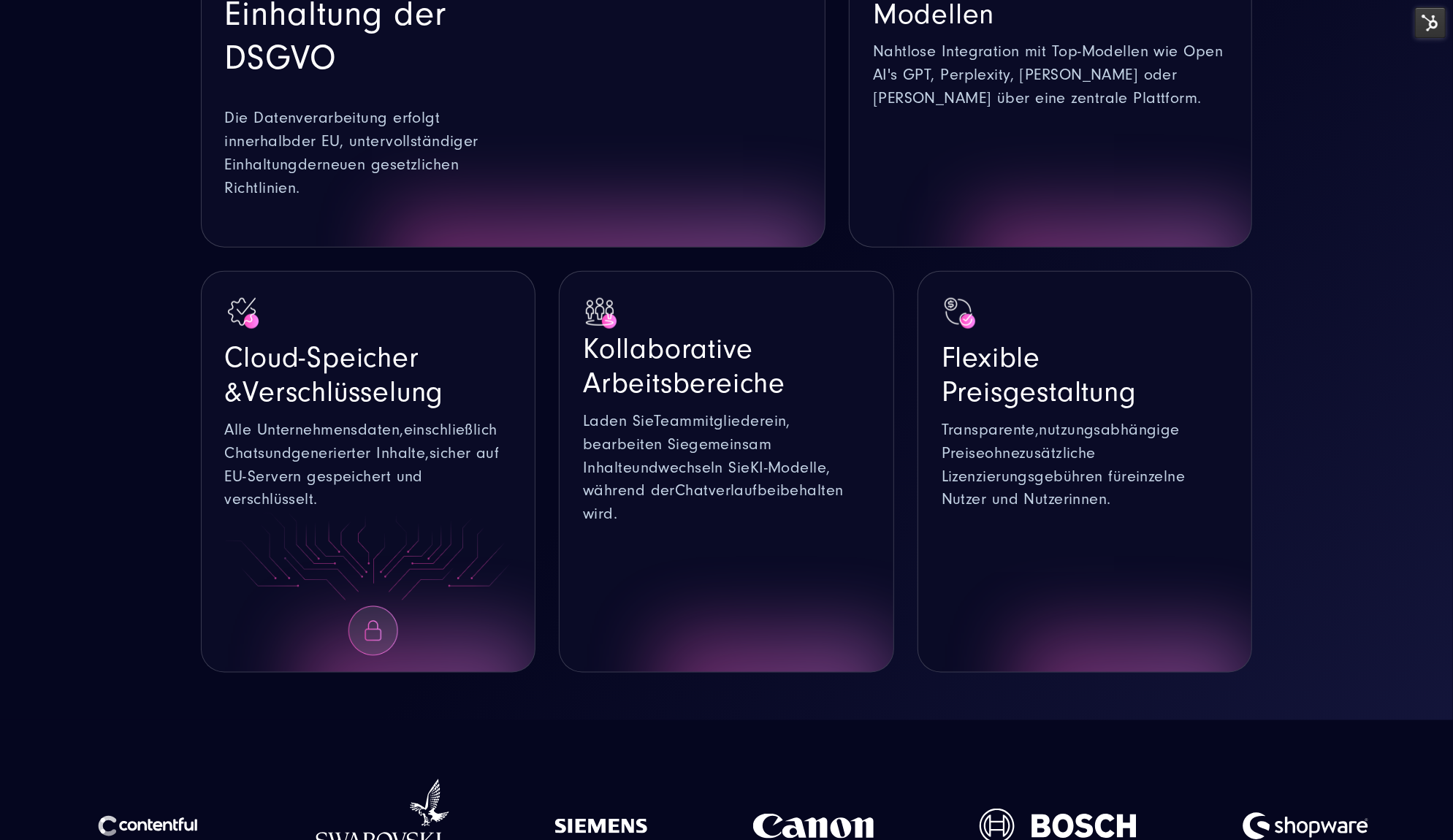
click at [397, 341] on span "Cloud-Speicher &" at bounding box center [322, 375] width 194 height 68
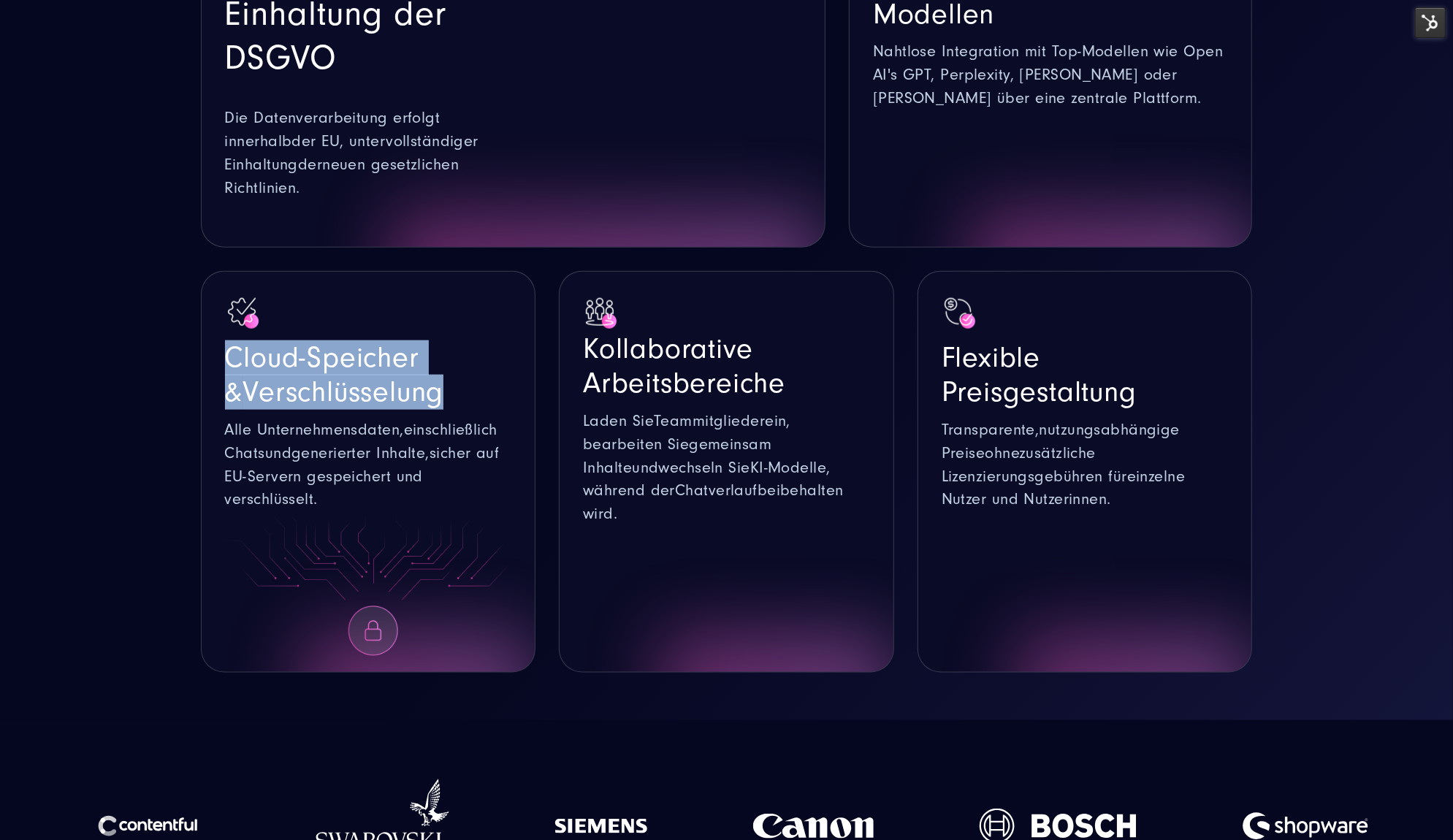
click at [397, 341] on span "Cloud-Speicher &" at bounding box center [322, 375] width 194 height 68
copy div "Cloud-Speicher & Verschlüsselung"
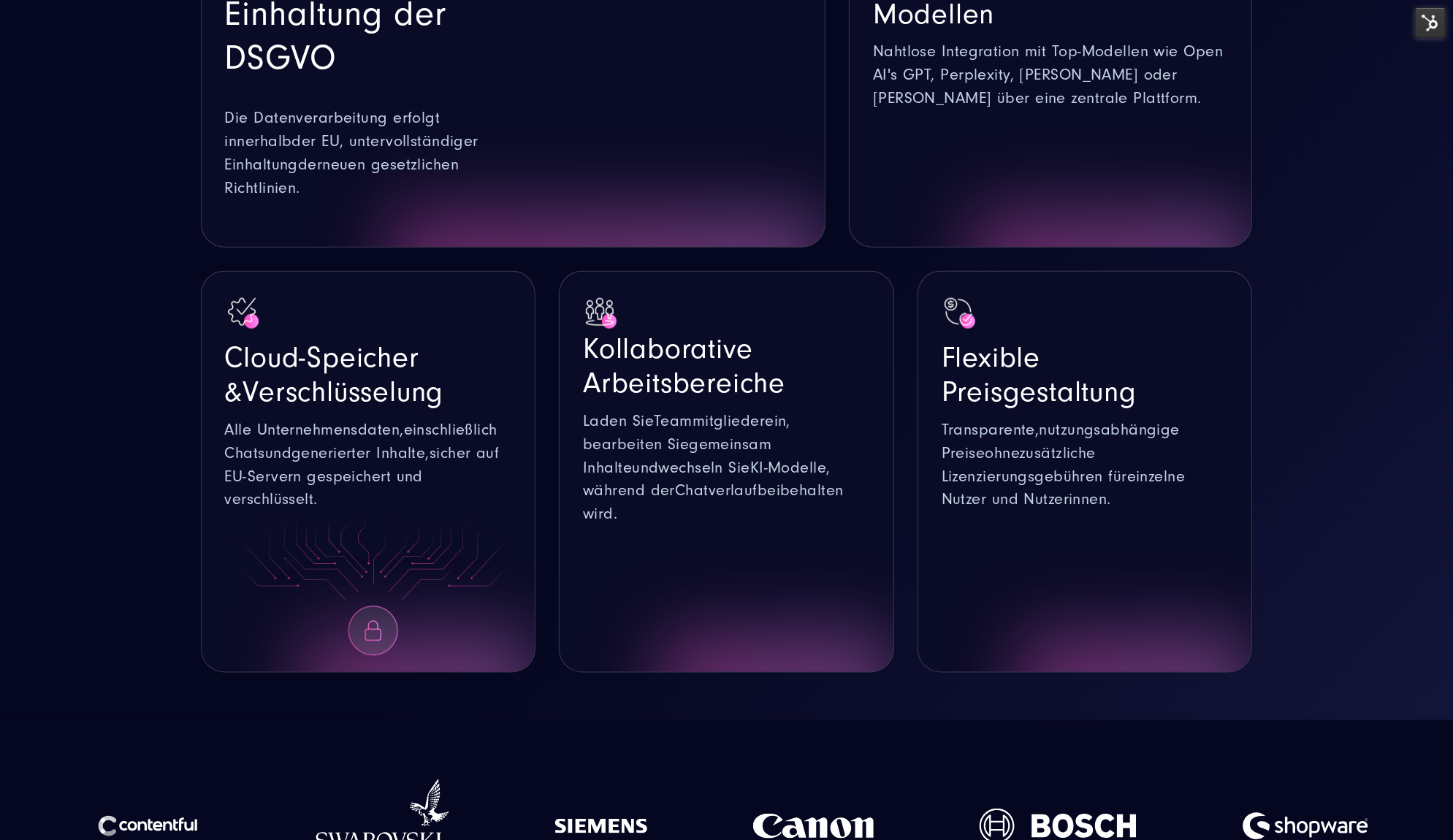
click at [312, 444] on span "generierter" at bounding box center [332, 453] width 80 height 18
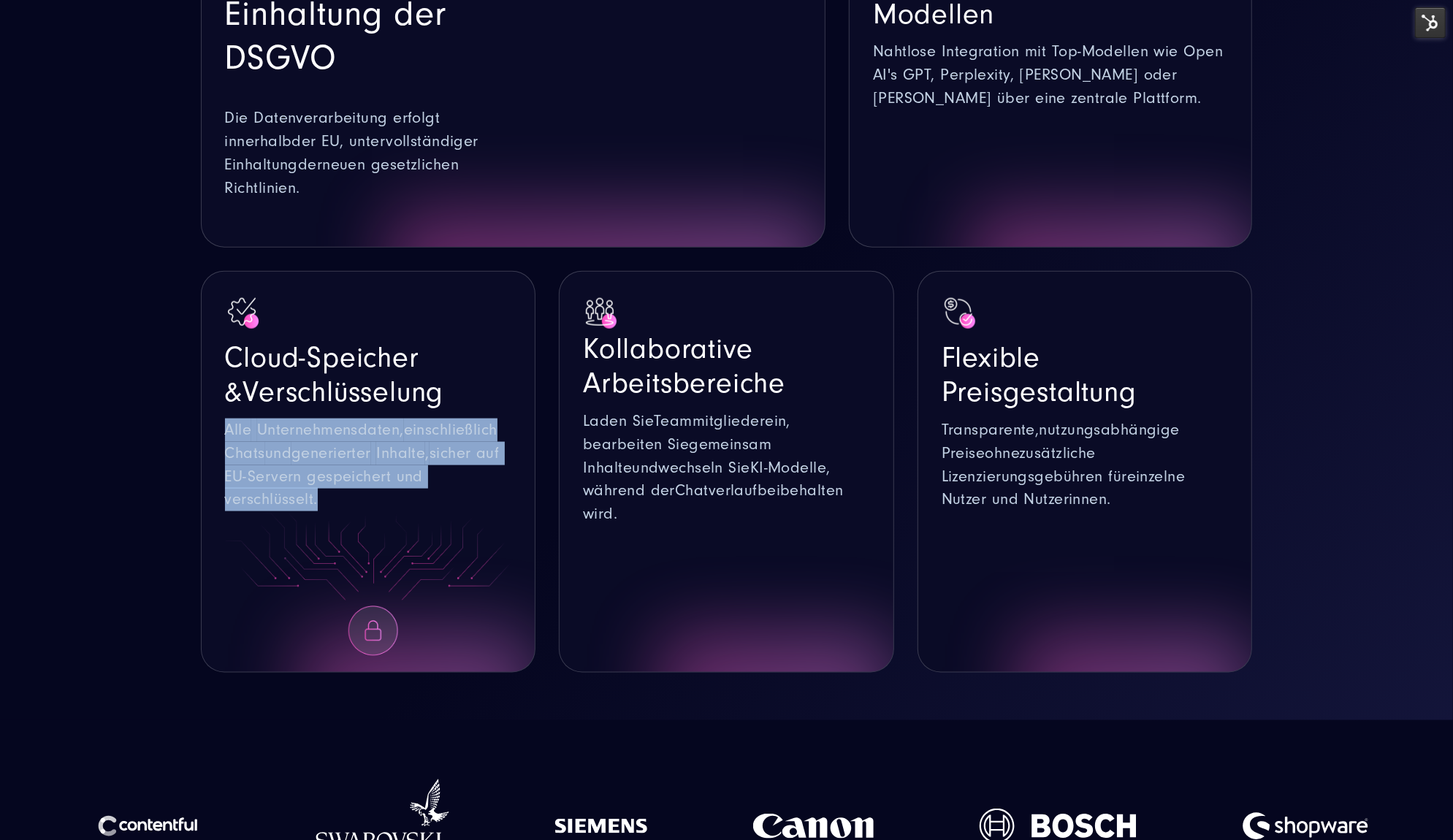
click at [312, 444] on span "generierter" at bounding box center [332, 453] width 80 height 18
copy div "Alle Unternehmensdaten, einschließlich Chats und generierter Inhalte , sicher a…"
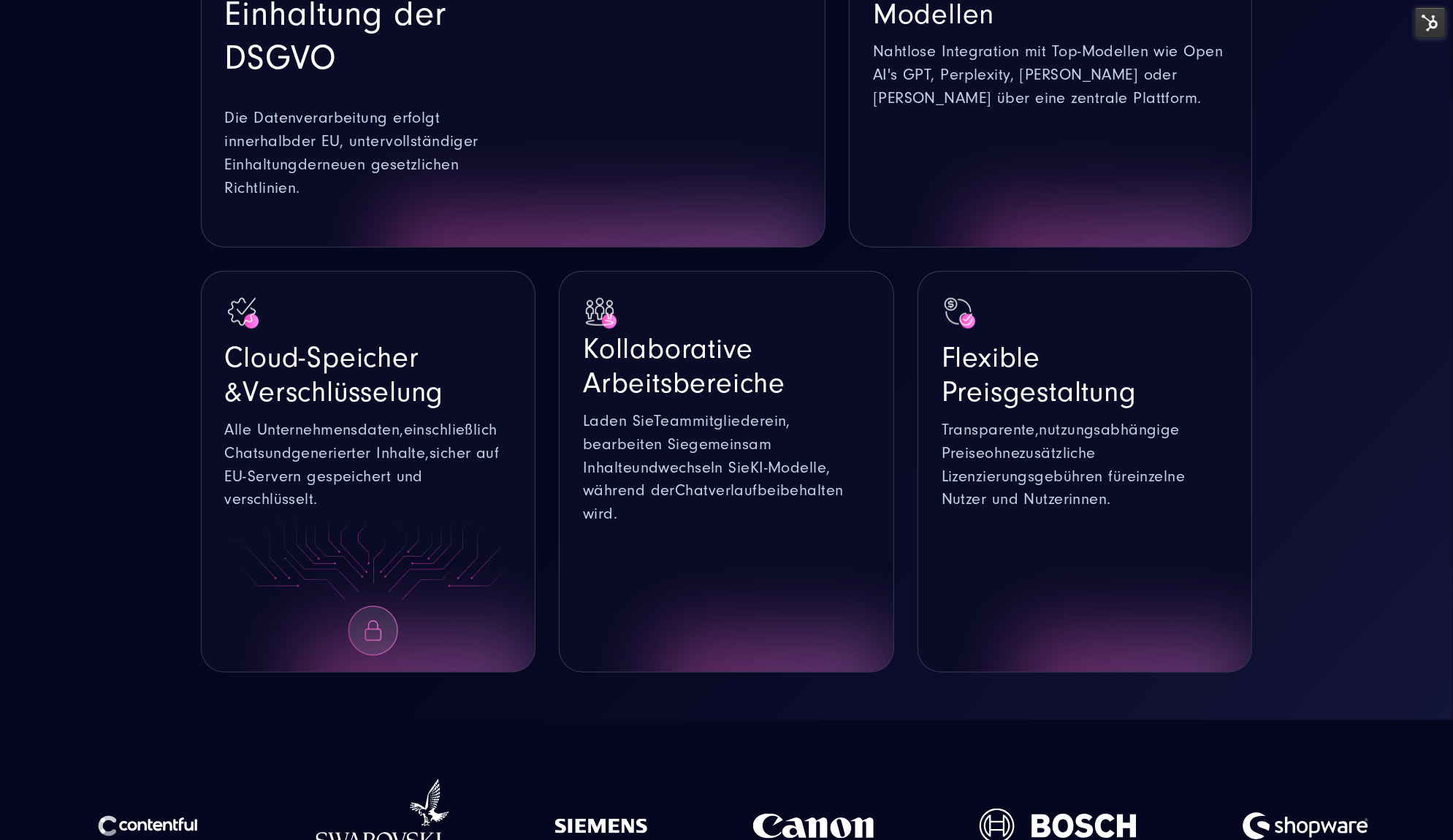
click at [669, 326] on span "Kollaborative" at bounding box center [668, 330] width 170 height 70
copy div "Kollaborative Arbeitsbereiche"
click at [712, 435] on span "gemeinsam" at bounding box center [730, 444] width 82 height 18
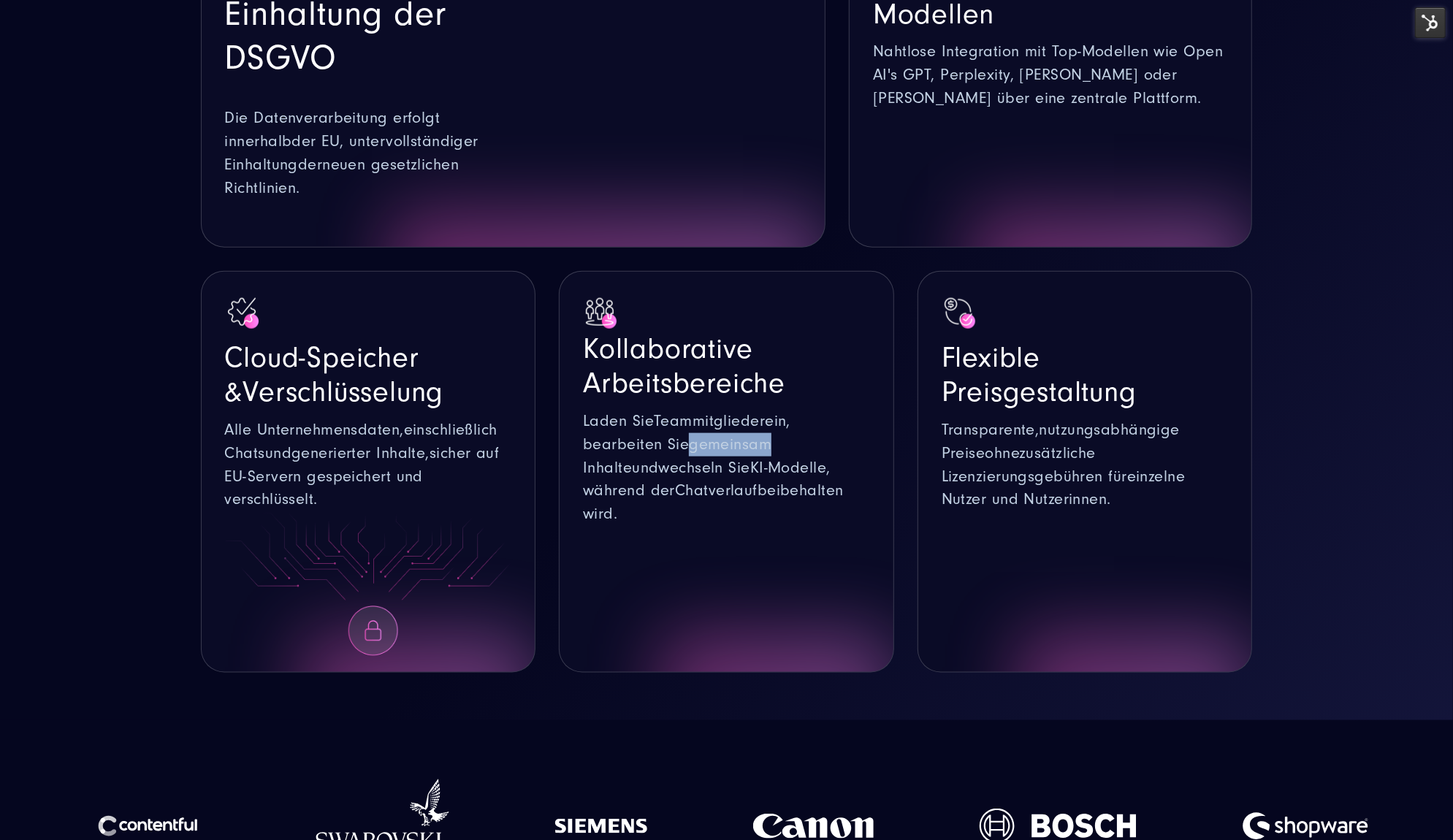
click at [712, 435] on span "gemeinsam" at bounding box center [730, 444] width 82 height 18
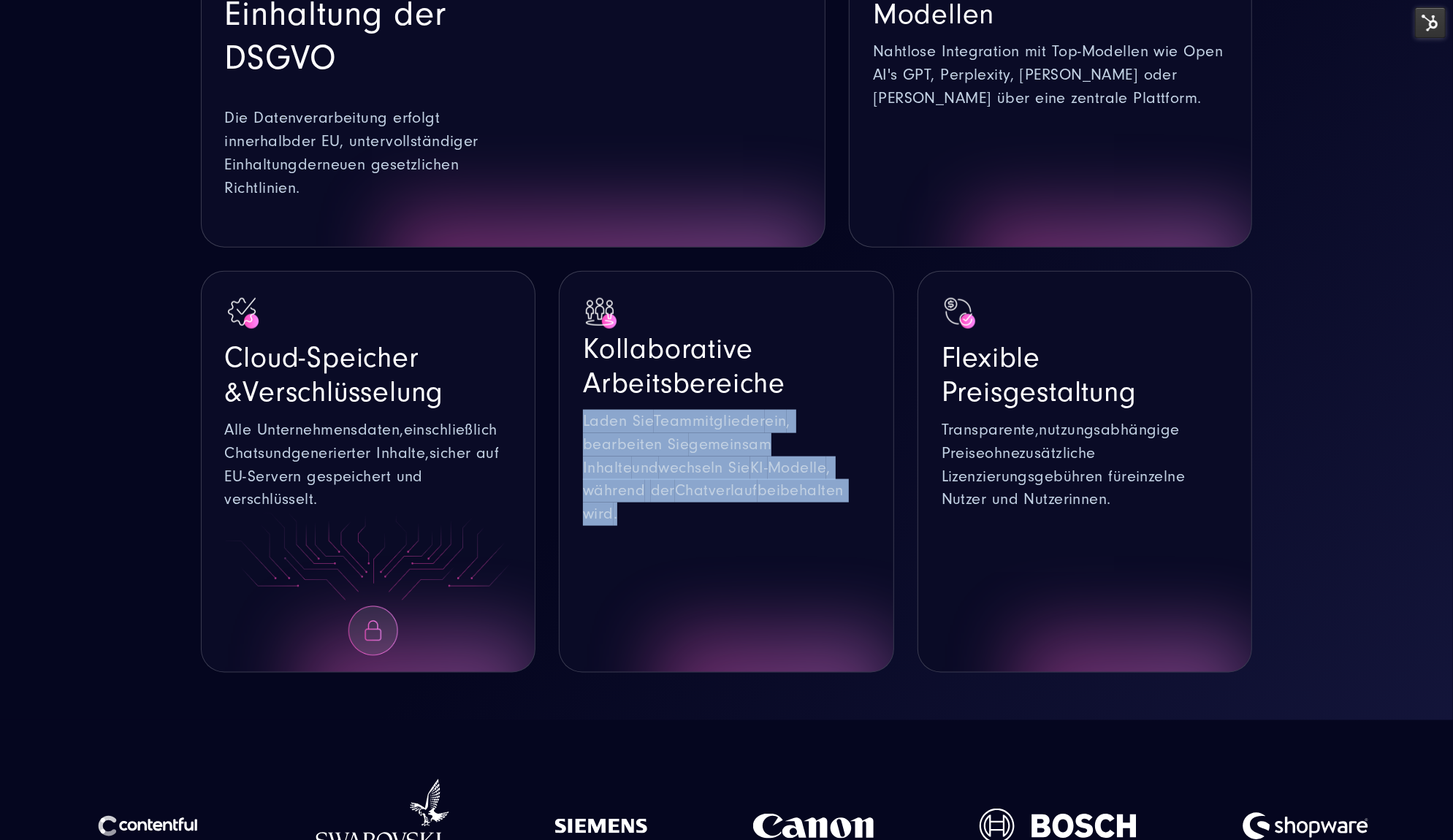
click at [712, 435] on span "gemeinsam" at bounding box center [730, 444] width 82 height 18
copy div "Laden Sie Teammitglieder ein , bearbeiten Sie gemeinsam Inhalte und wechseln Si…"
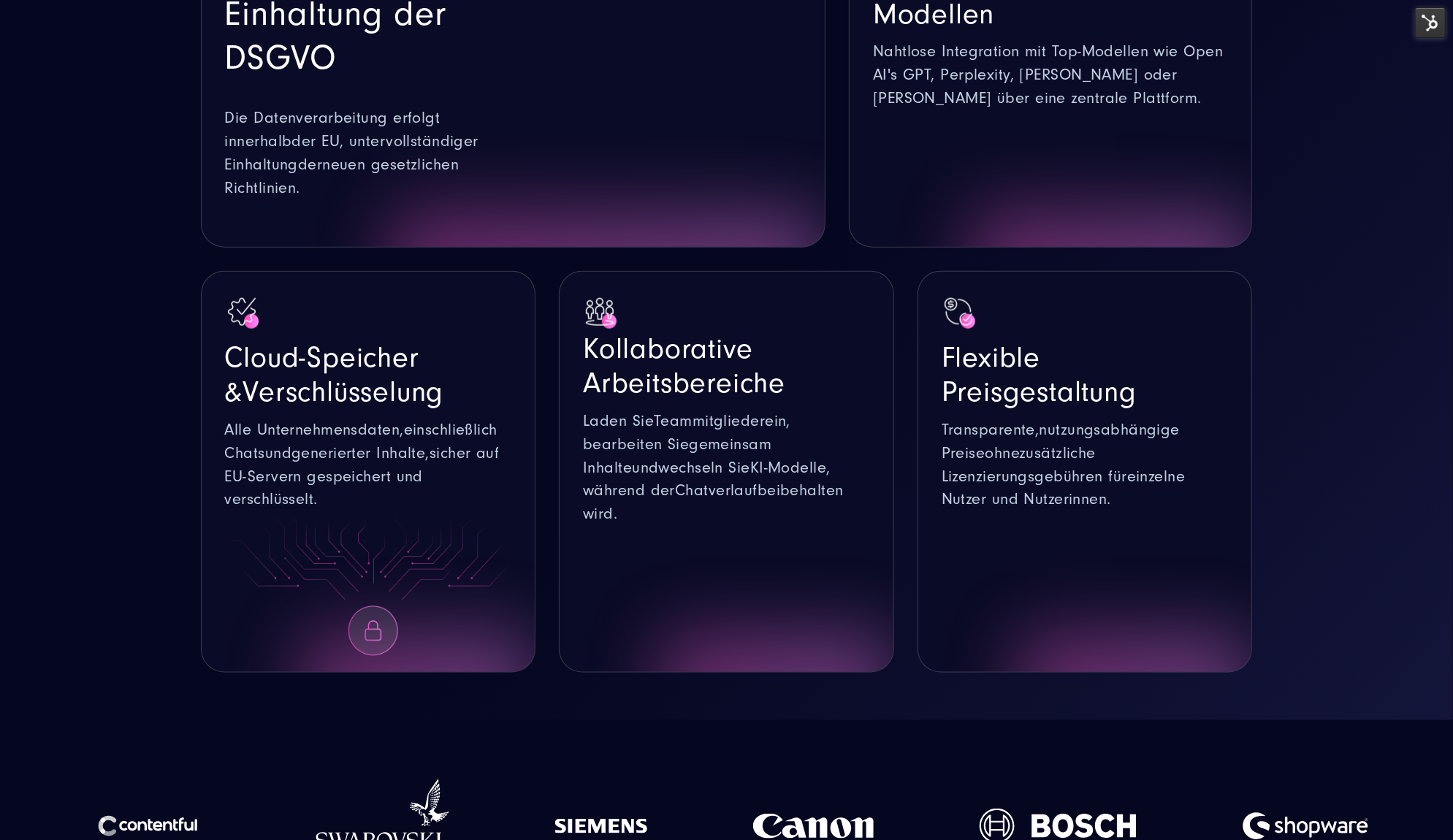
click at [985, 345] on h2 "Flexible Preisgestaltung" at bounding box center [1085, 375] width 287 height 70
copy div "Flexible Preisgestaltung"
click at [1064, 490] on span "Nutzer und Nutzerinnen" at bounding box center [1025, 499] width 166 height 18
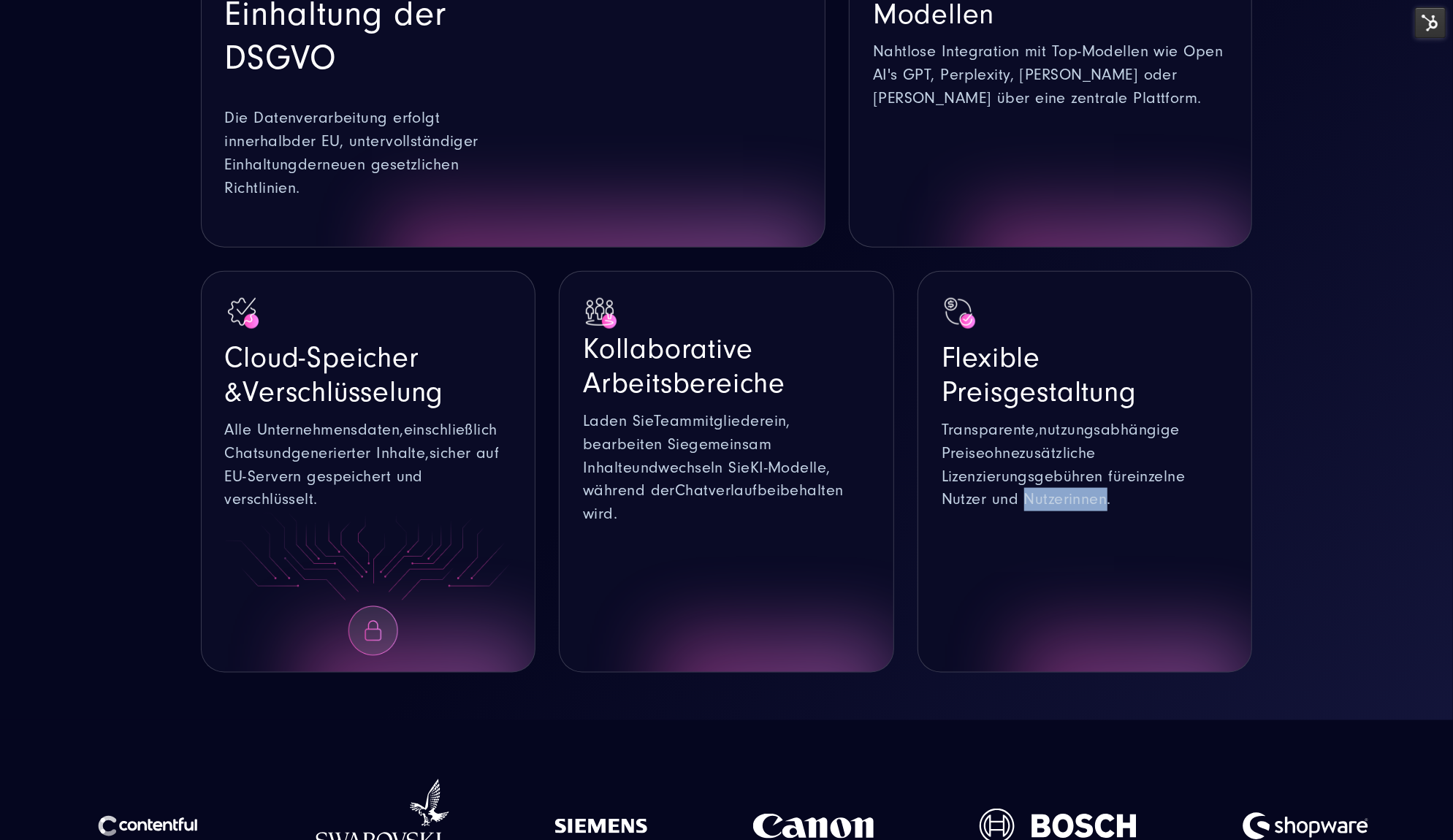
click at [1064, 490] on span "Nutzer und Nutzerinnen" at bounding box center [1025, 499] width 166 height 18
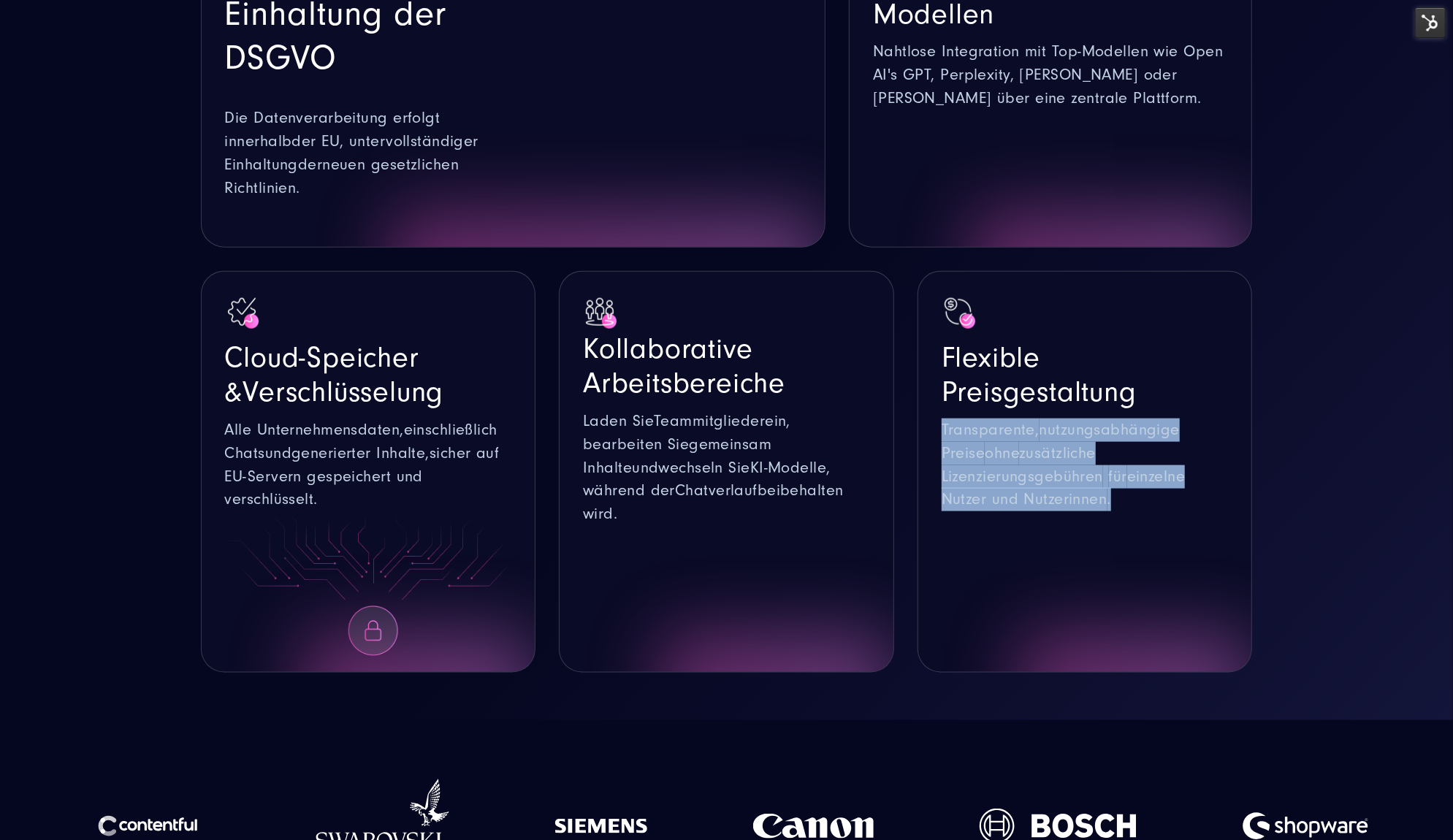
click at [1064, 490] on span "Nutzer und Nutzerinnen" at bounding box center [1025, 499] width 166 height 18
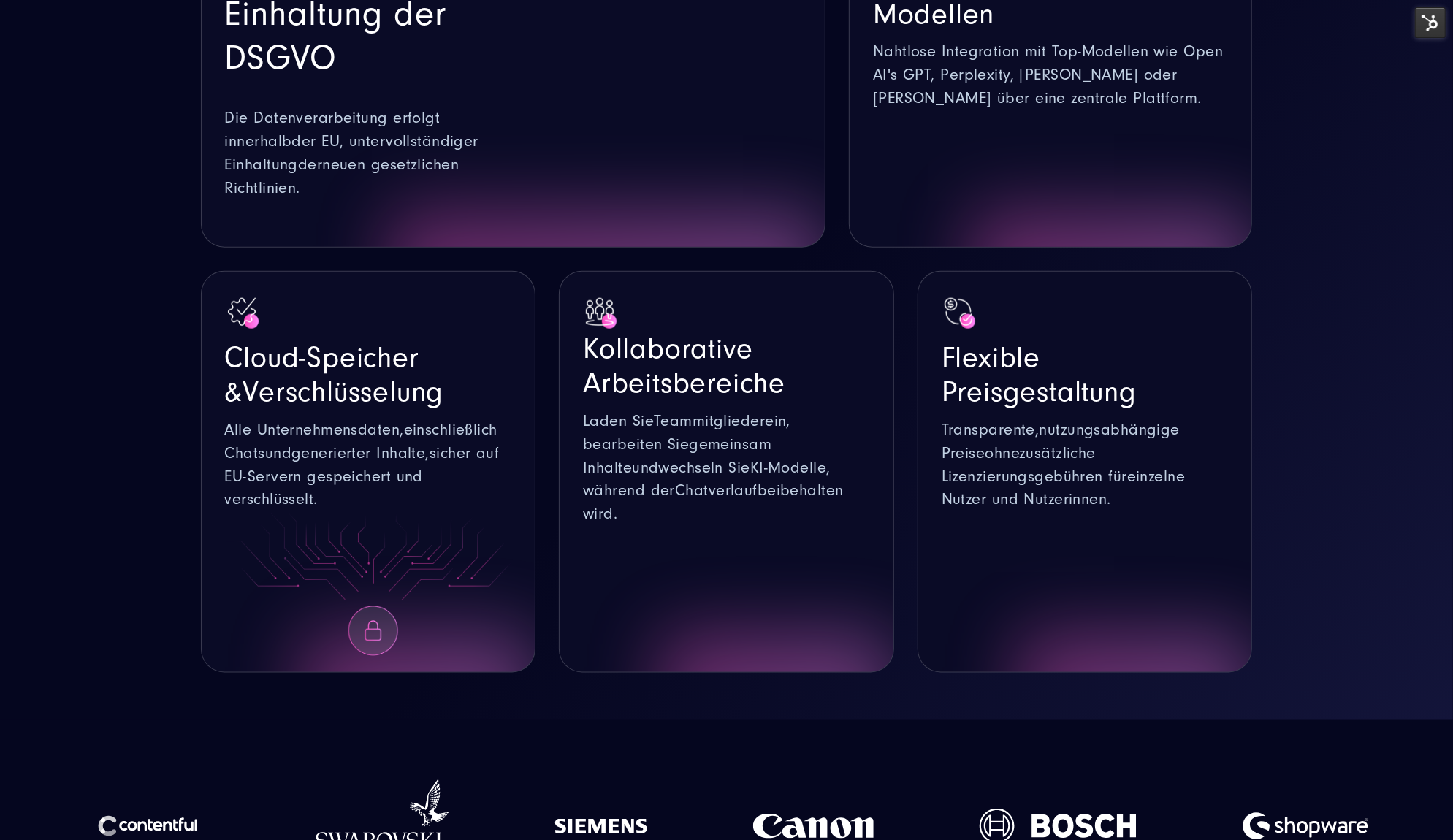
click at [1189, 311] on section "Zugang zu führenden KI-Modellen Nahtlose Integration mit Top-Modellen wie Open …" at bounding box center [726, 306] width 1453 height 827
